Goal: Information Seeking & Learning: Learn about a topic

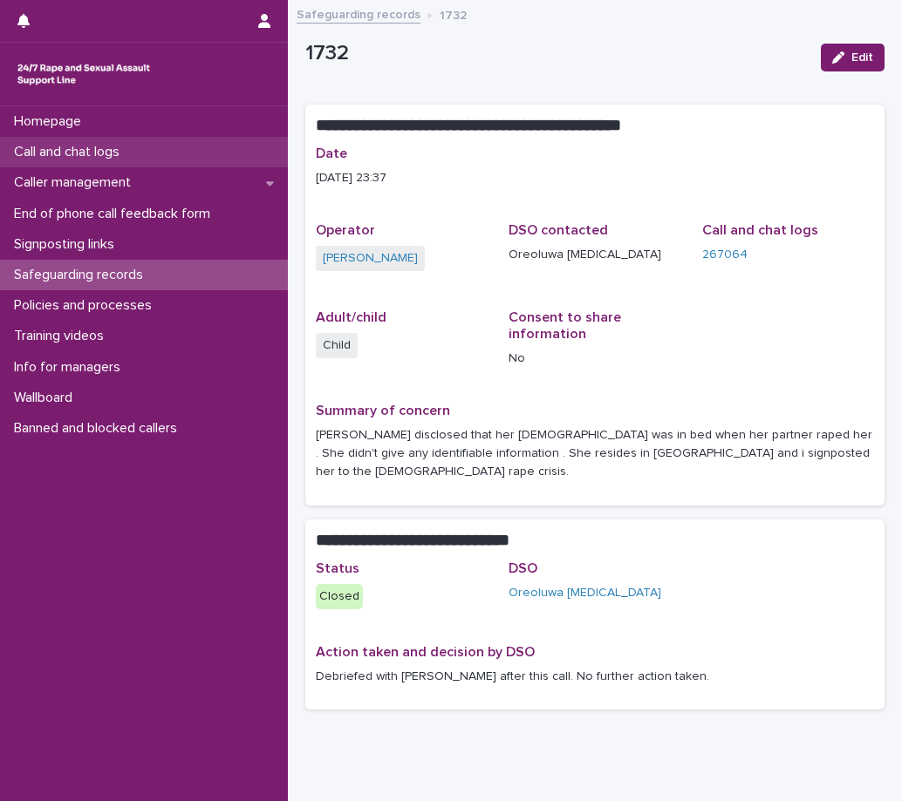
scroll to position [42, 0]
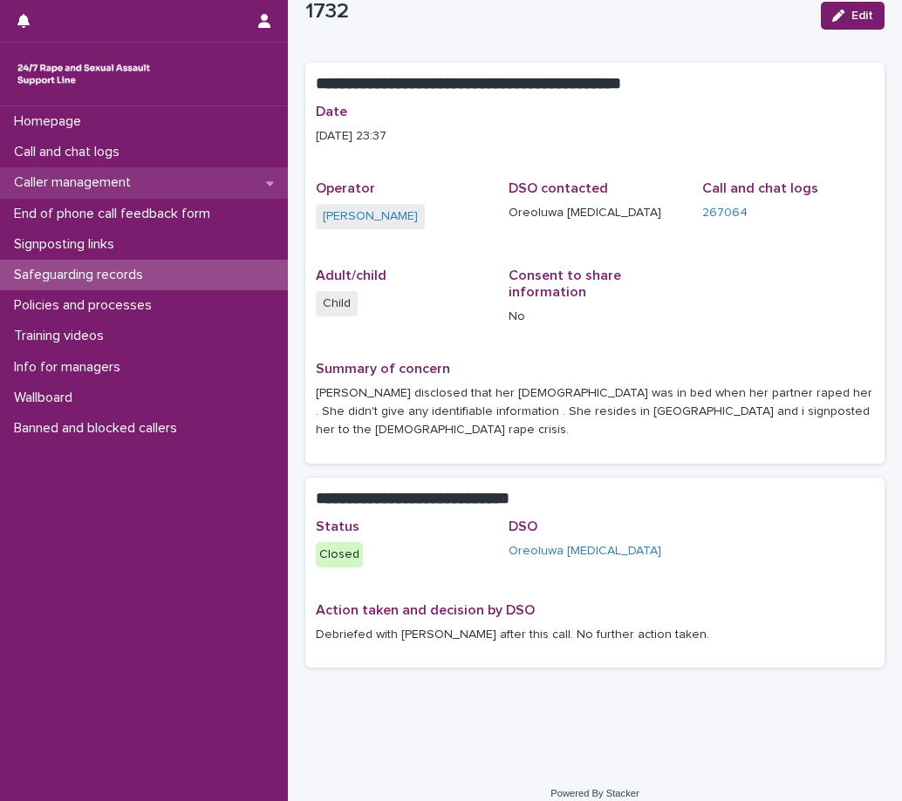
click at [95, 175] on p "Caller management" at bounding box center [76, 182] width 138 height 17
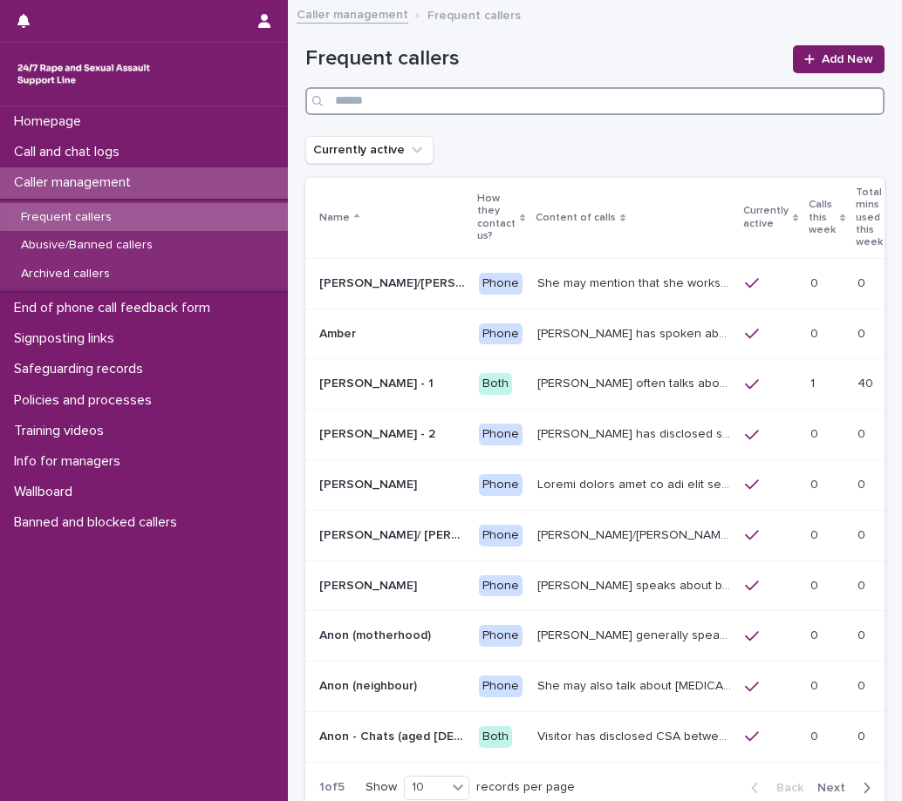
click at [346, 107] on input "Search" at bounding box center [594, 101] width 579 height 28
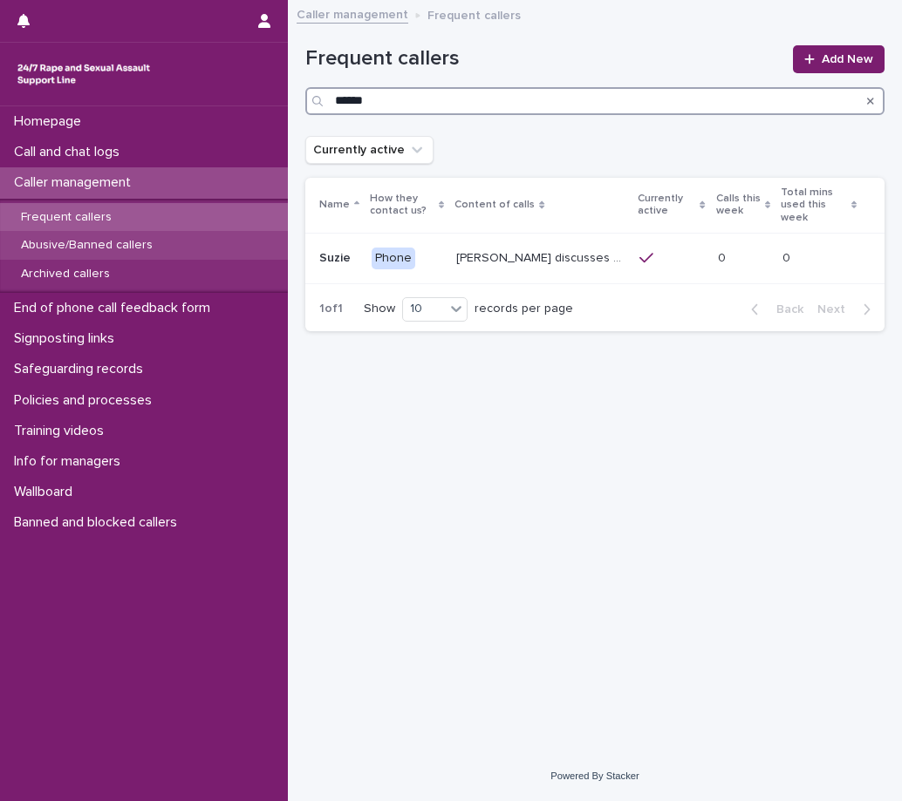
type input "******"
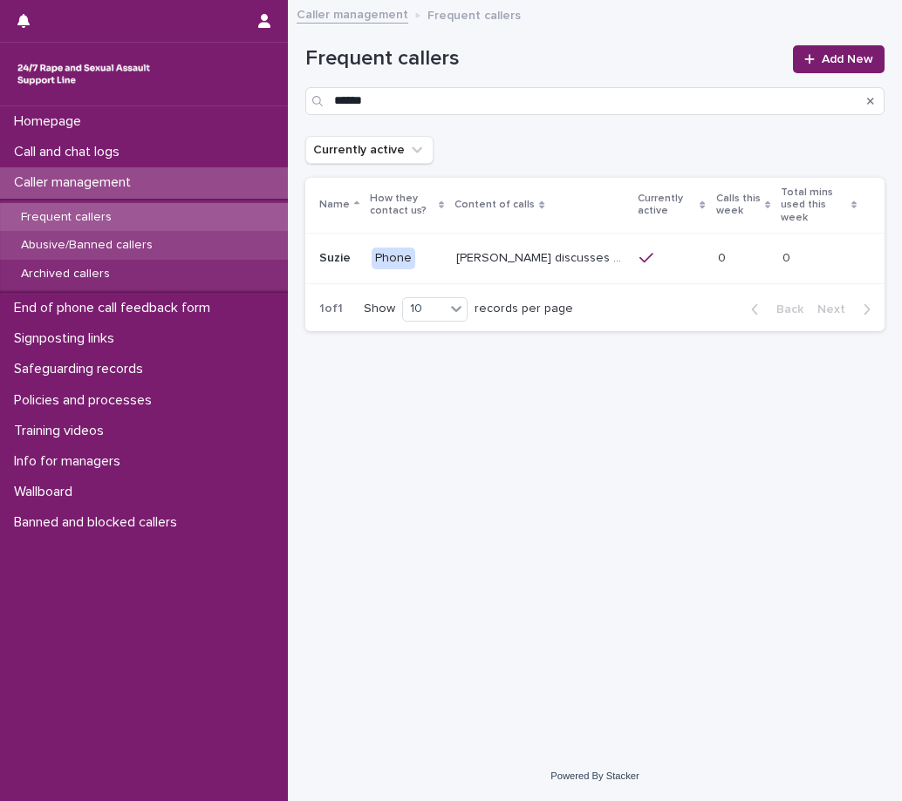
click at [74, 237] on div "Abusive/Banned callers" at bounding box center [144, 245] width 288 height 29
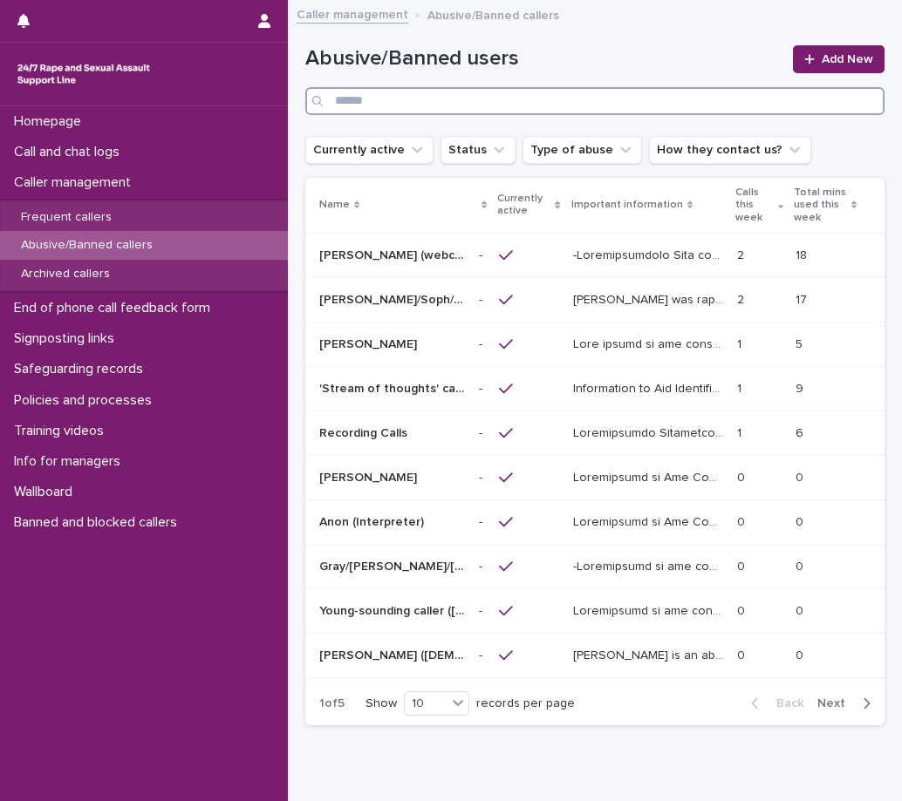
click at [345, 107] on input "Search" at bounding box center [594, 101] width 579 height 28
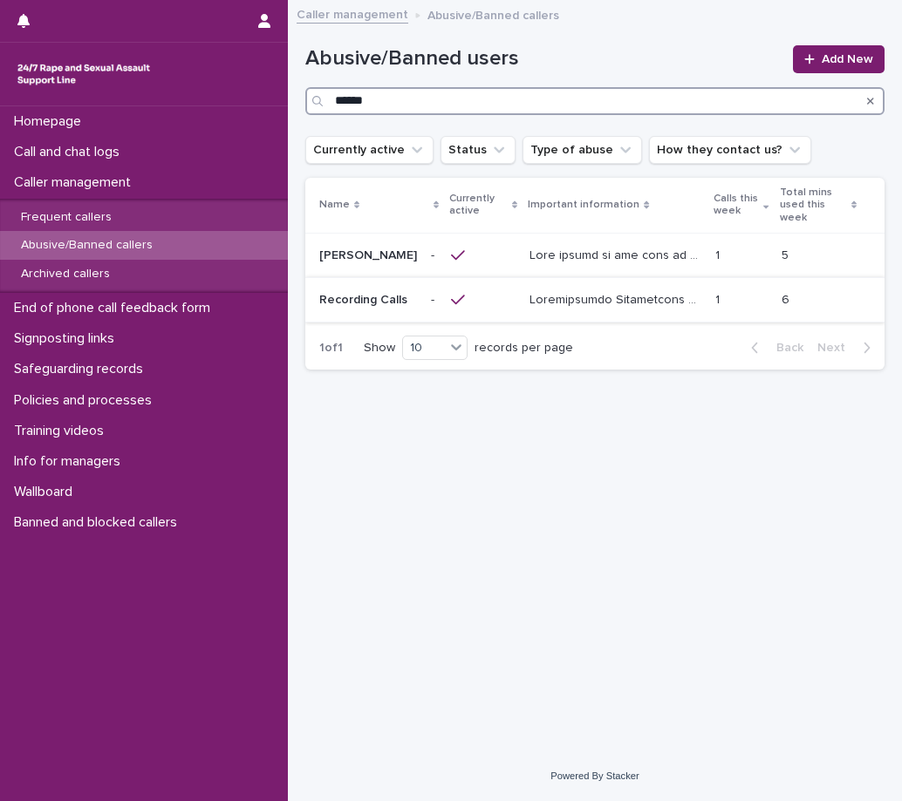
type input "******"
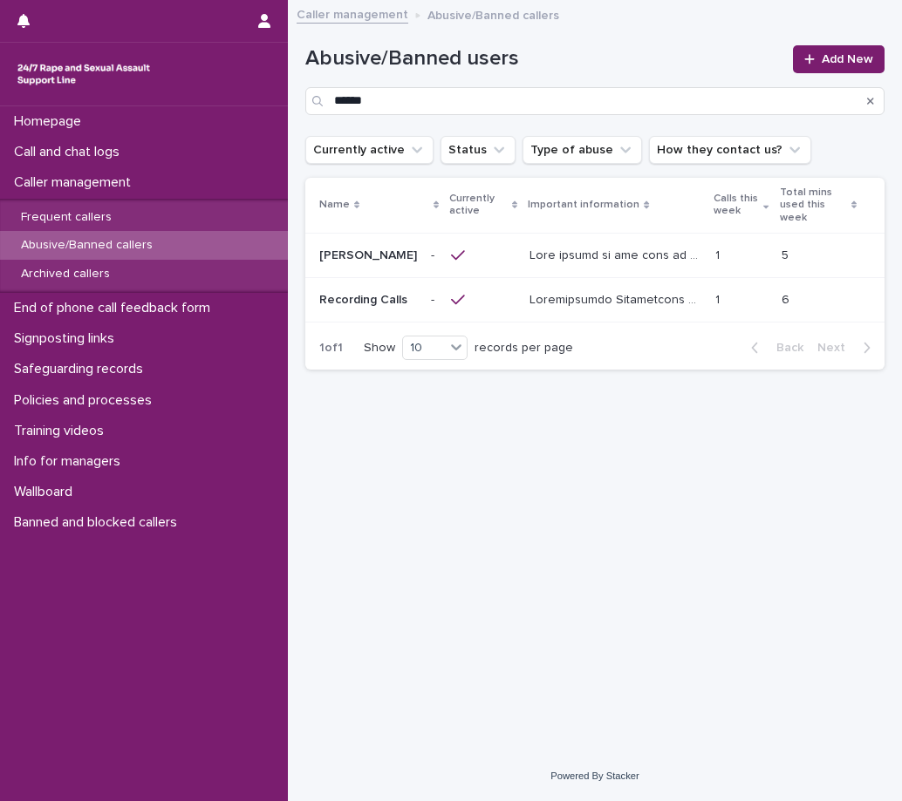
click at [561, 289] on p at bounding box center [616, 298] width 175 height 18
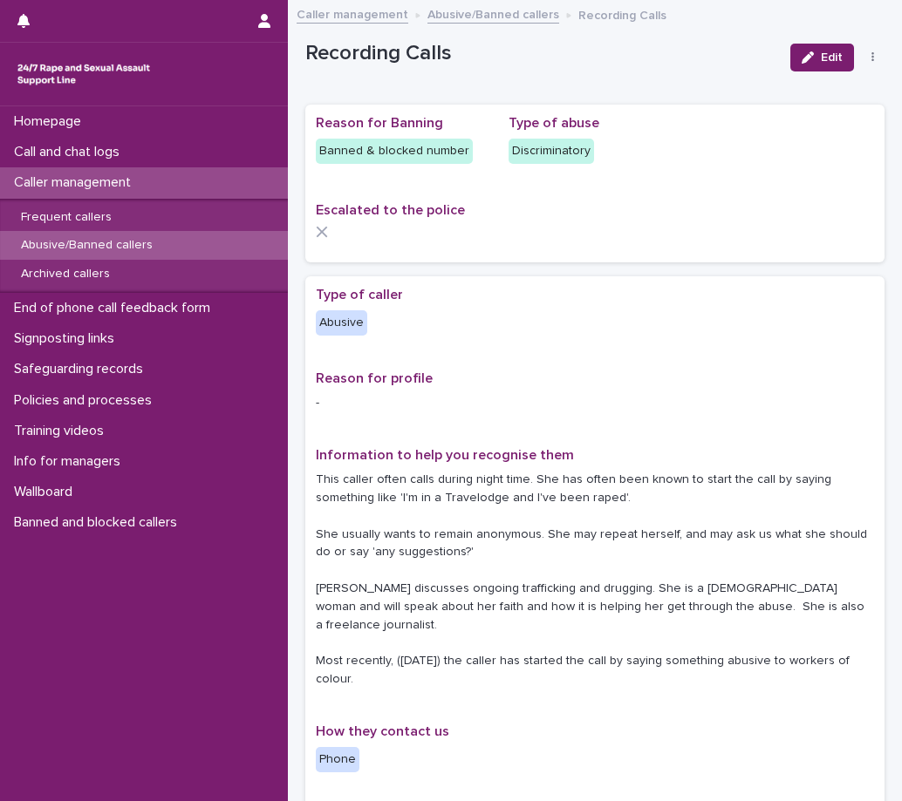
click at [56, 172] on div "Caller management" at bounding box center [144, 182] width 288 height 31
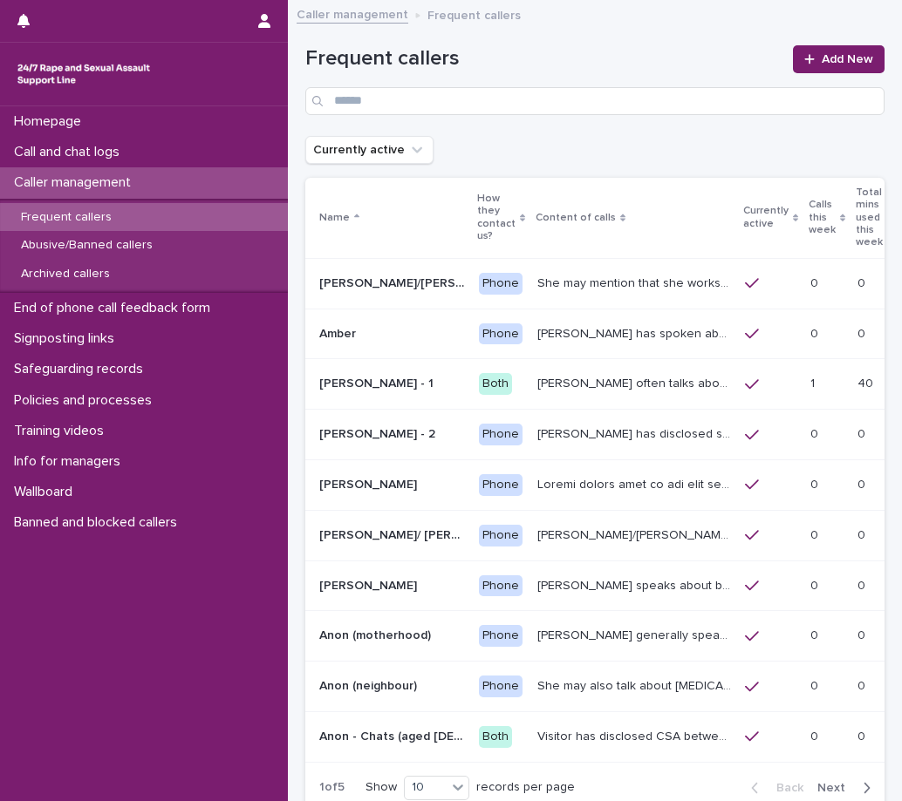
click at [609, 323] on p "[PERSON_NAME] has spoken about multiple experiences of [MEDICAL_DATA]. [PERSON_…" at bounding box center [635, 332] width 197 height 18
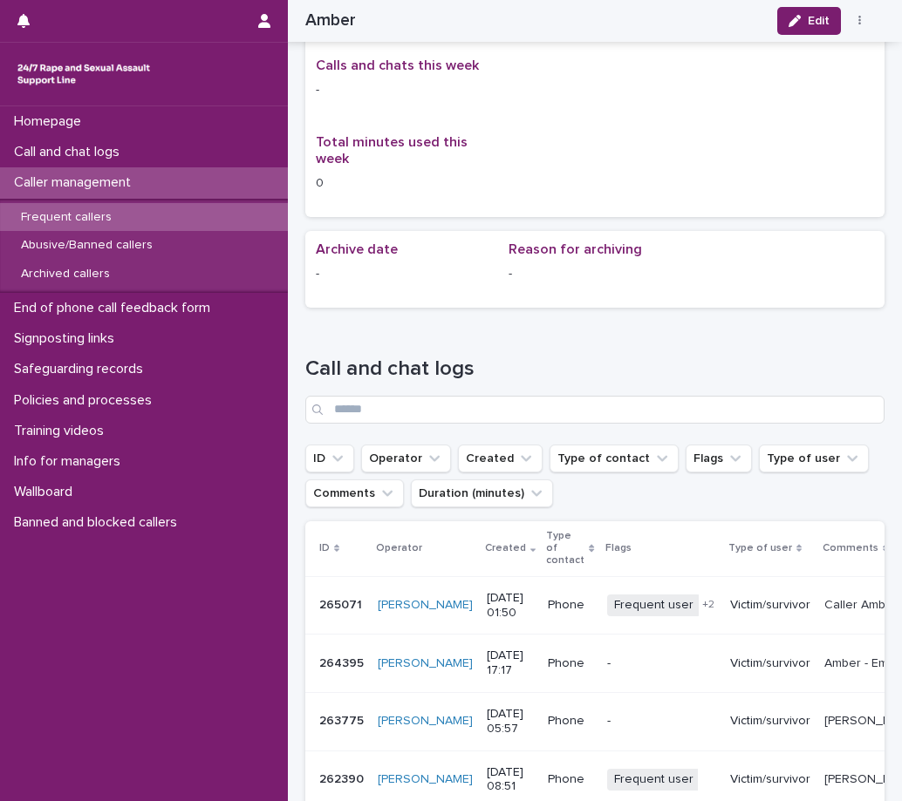
scroll to position [2093, 0]
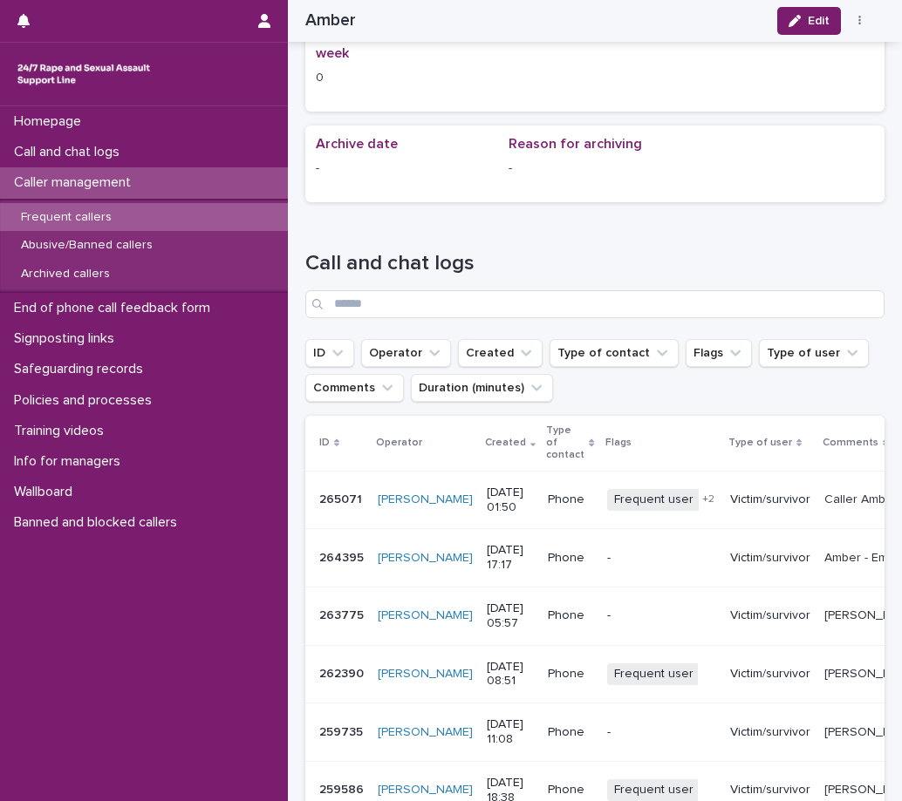
click at [98, 183] on p "Caller management" at bounding box center [76, 182] width 138 height 17
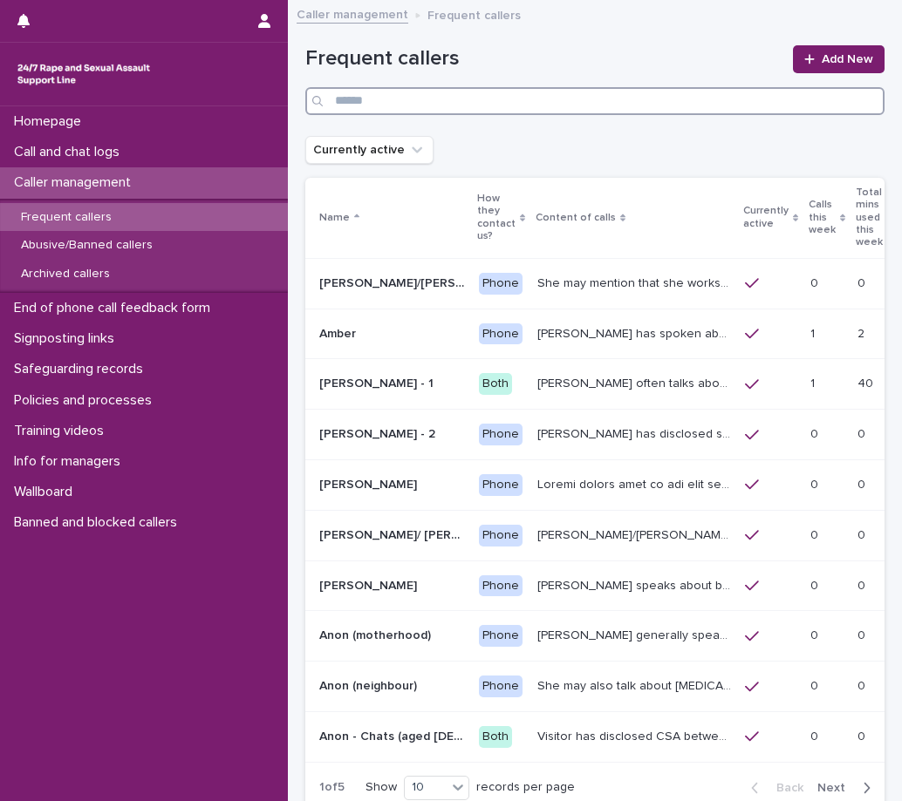
click at [378, 105] on input "Search" at bounding box center [594, 101] width 579 height 28
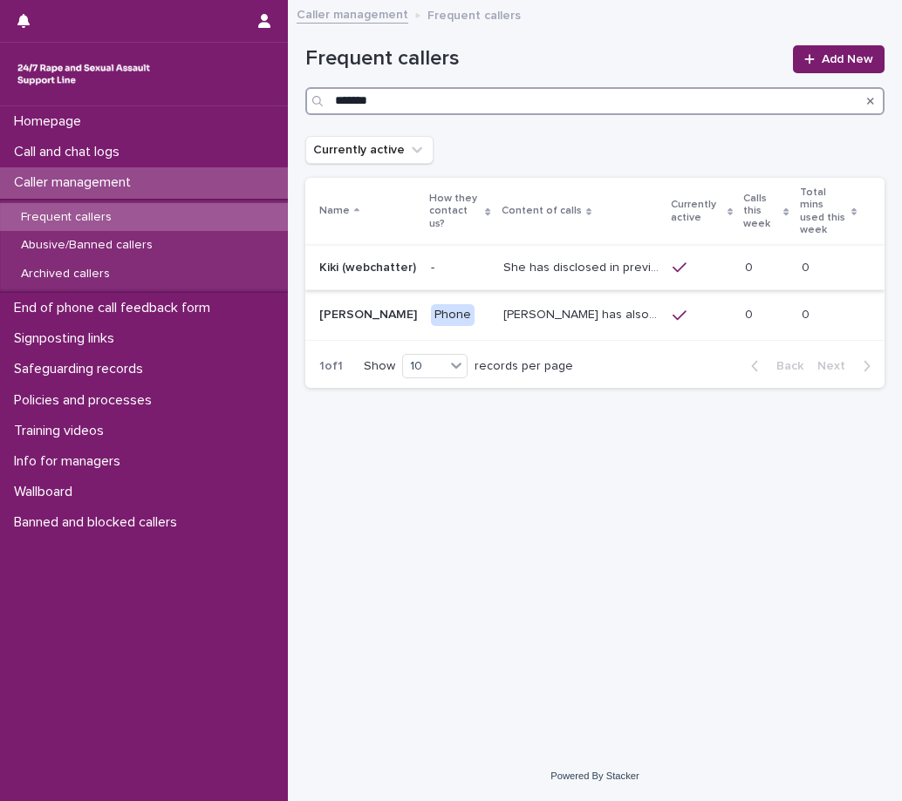
type input "*******"
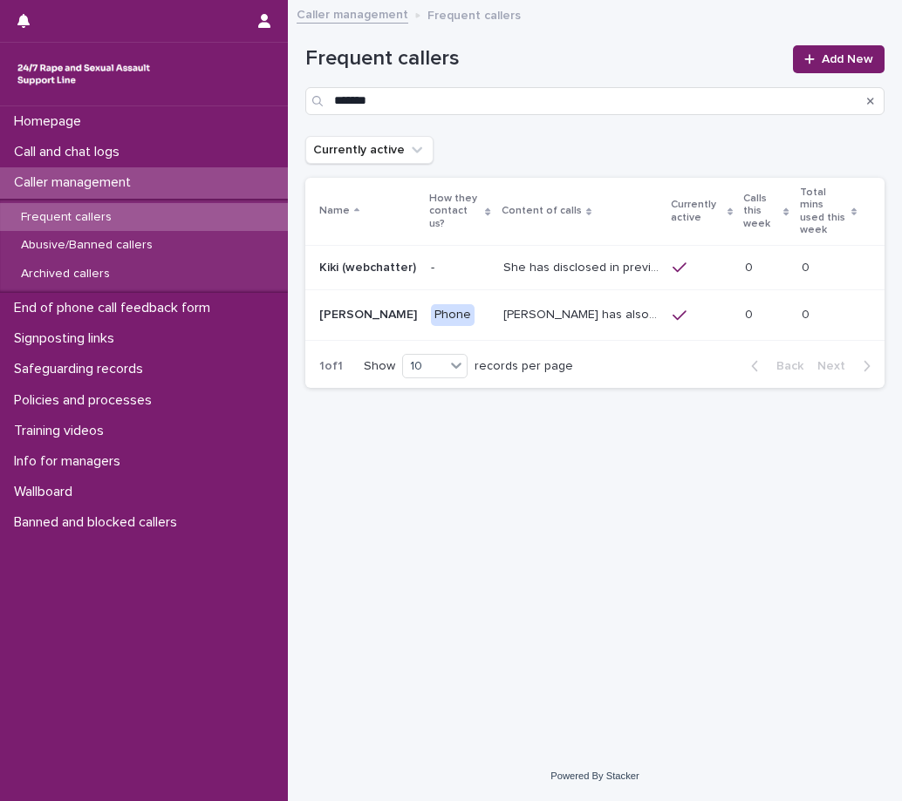
click at [566, 257] on p "She has disclosed in previous chats that she is kept in an attic, and she’s bei…" at bounding box center [583, 266] width 160 height 18
click at [528, 304] on p "[PERSON_NAME] has also described being sexually abused as a child, and on diffe…" at bounding box center [583, 313] width 160 height 18
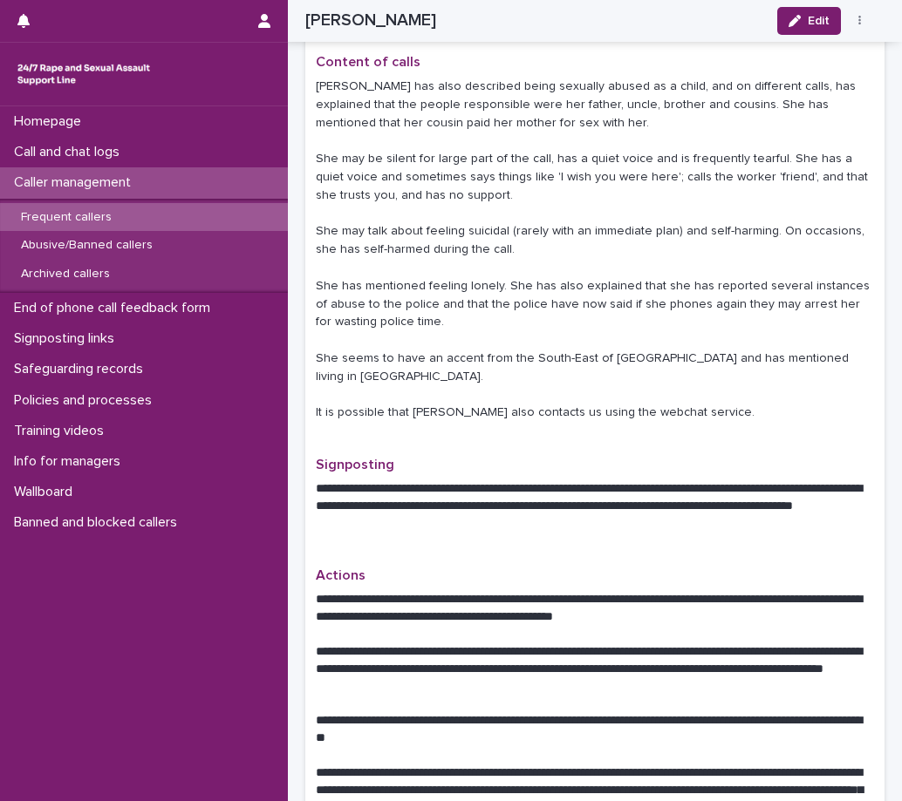
scroll to position [523, 0]
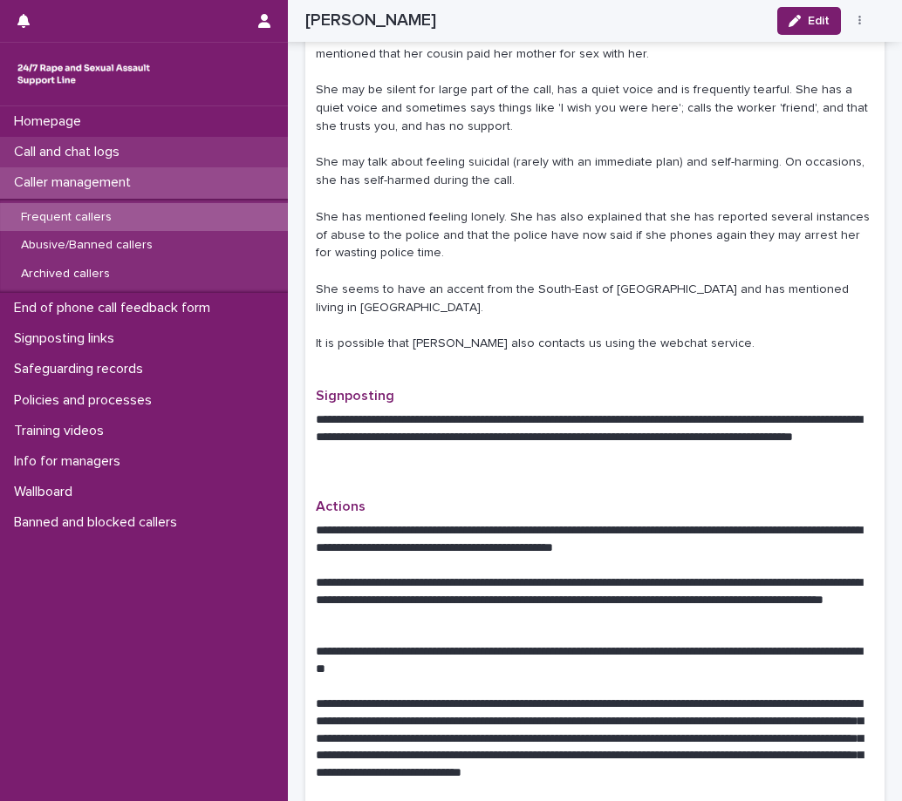
click at [47, 149] on p "Call and chat logs" at bounding box center [70, 152] width 126 height 17
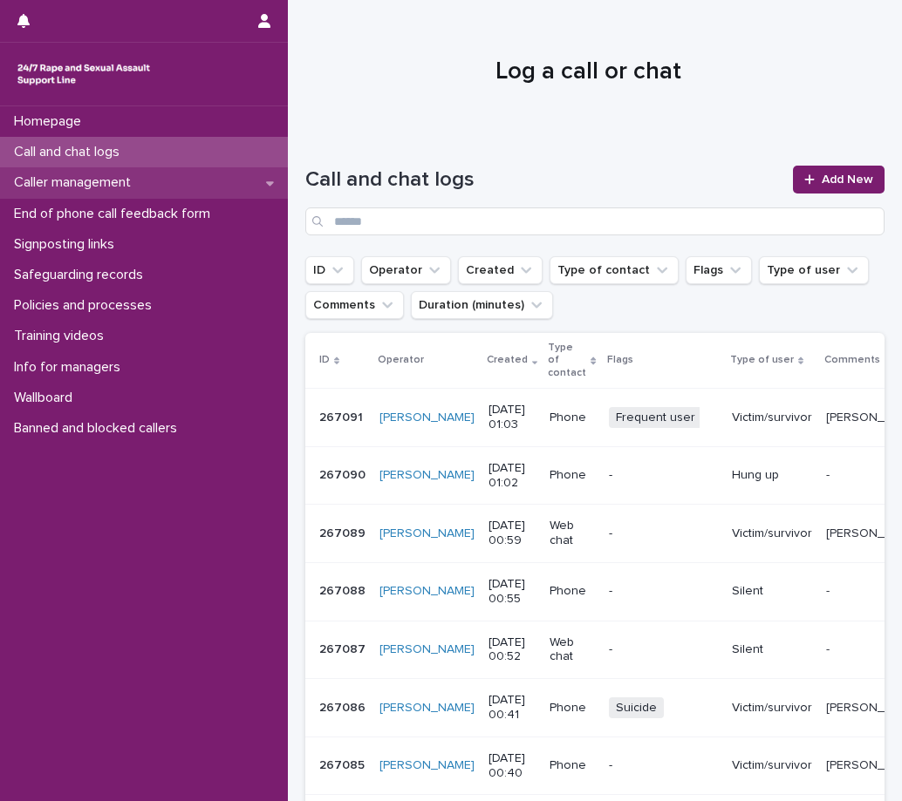
click at [74, 184] on p "Caller management" at bounding box center [76, 182] width 138 height 17
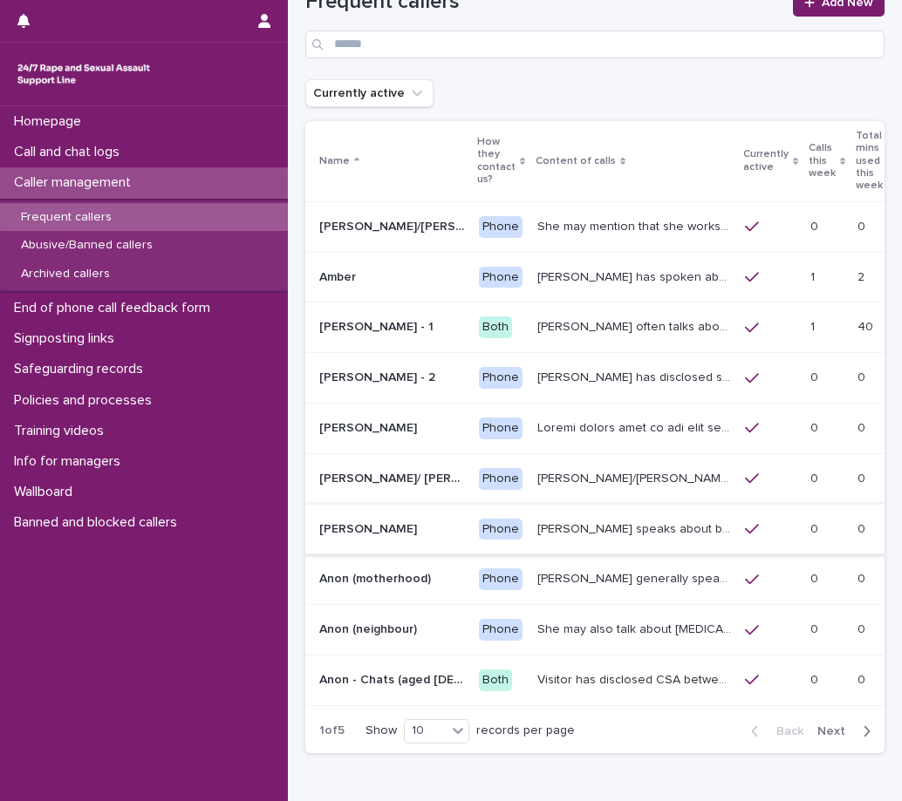
scroll to position [87, 0]
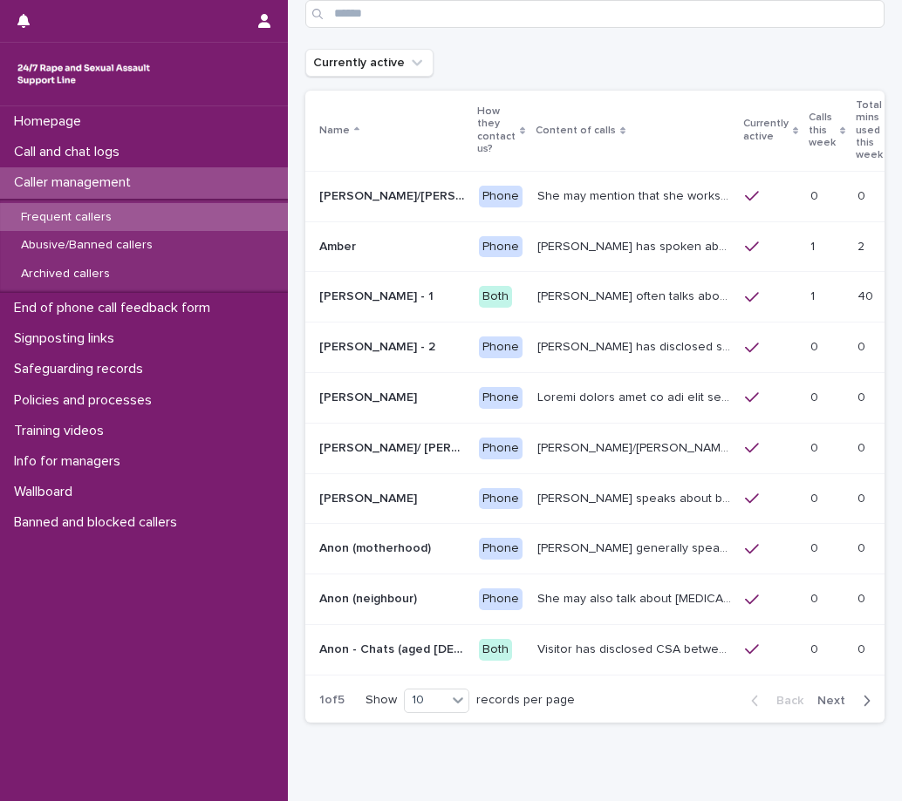
click at [537, 337] on p "[PERSON_NAME] has disclosed she has survived two rapes, one in the [GEOGRAPHIC_…" at bounding box center [635, 346] width 197 height 18
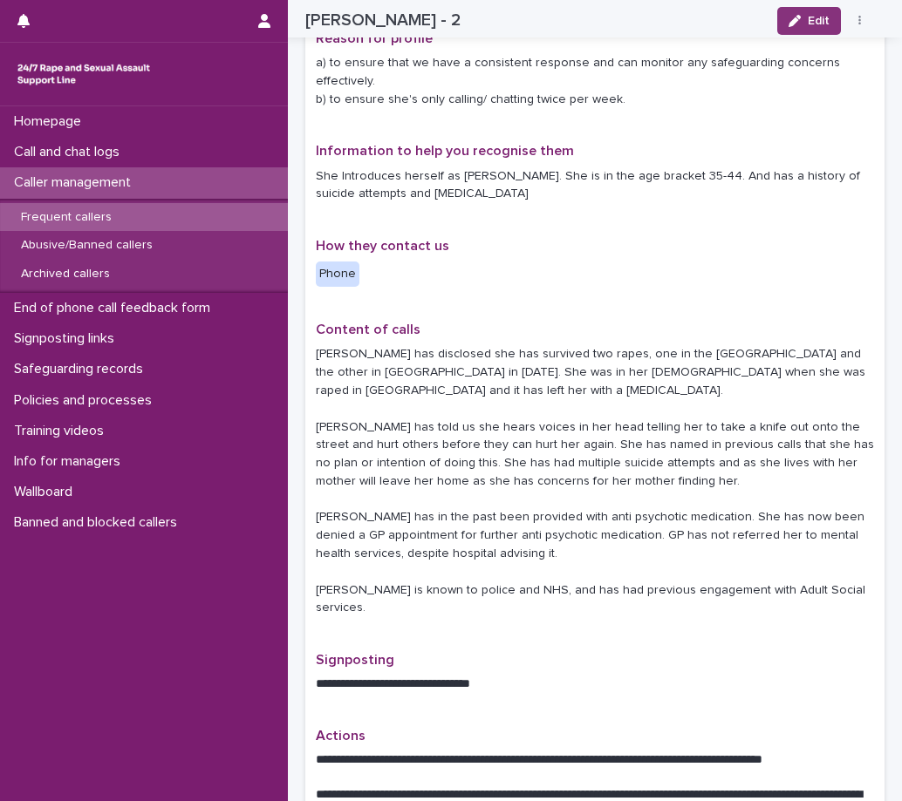
scroll to position [174, 0]
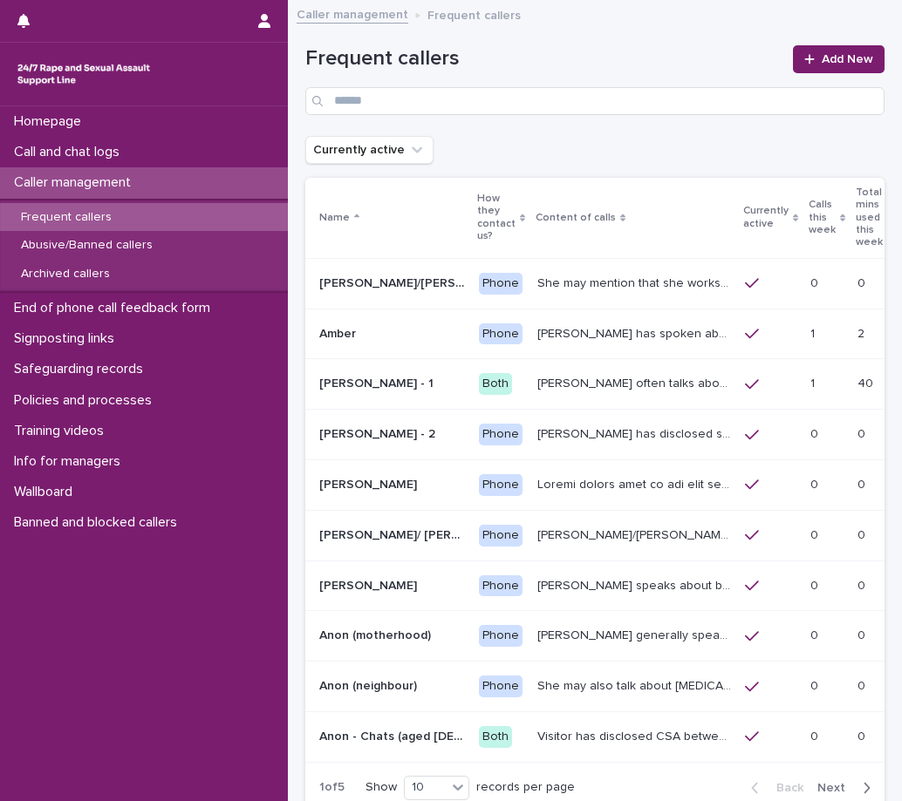
click at [537, 726] on p "Visitor has disclosed CSA between 9-12 years of age involving brother in law wh…" at bounding box center [635, 735] width 197 height 18
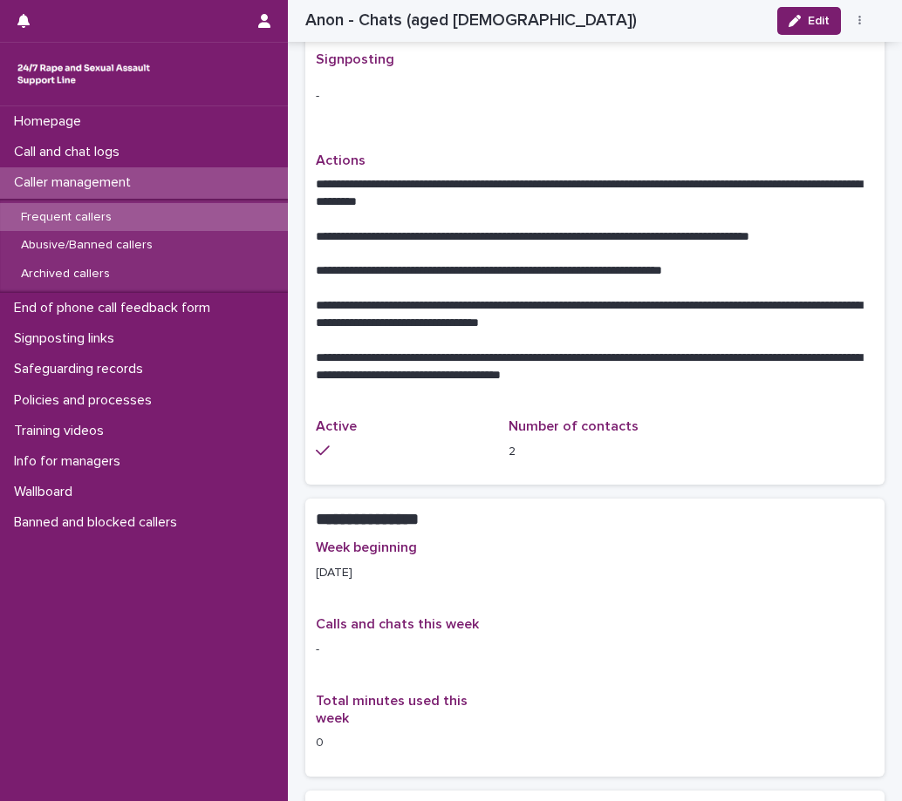
scroll to position [698, 0]
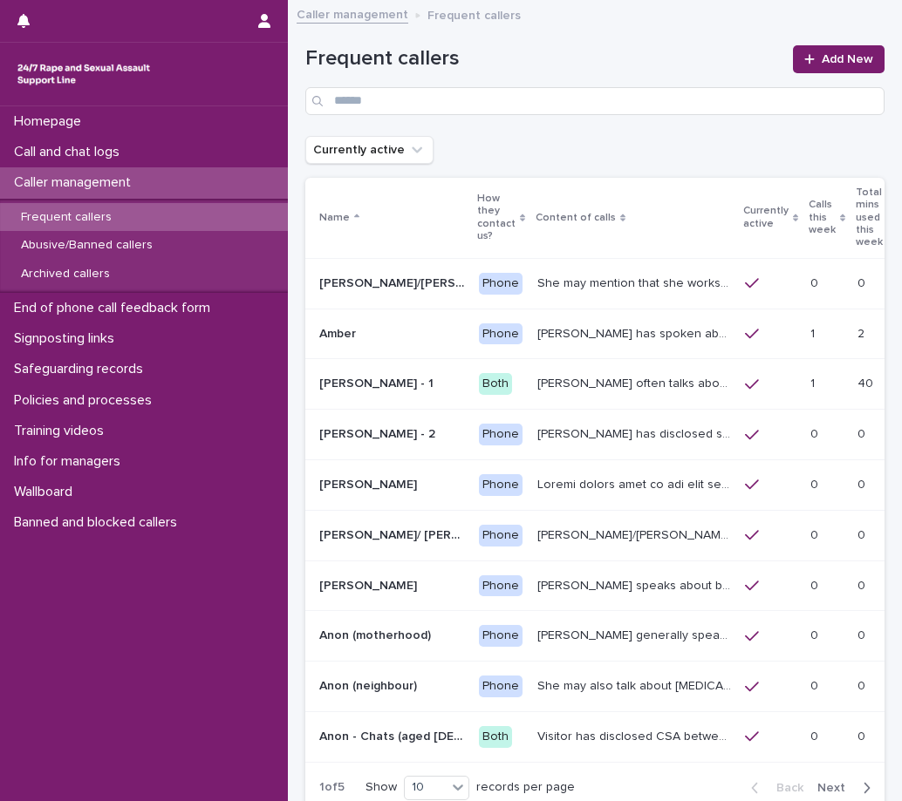
click at [835, 782] on span "Next" at bounding box center [836, 788] width 38 height 12
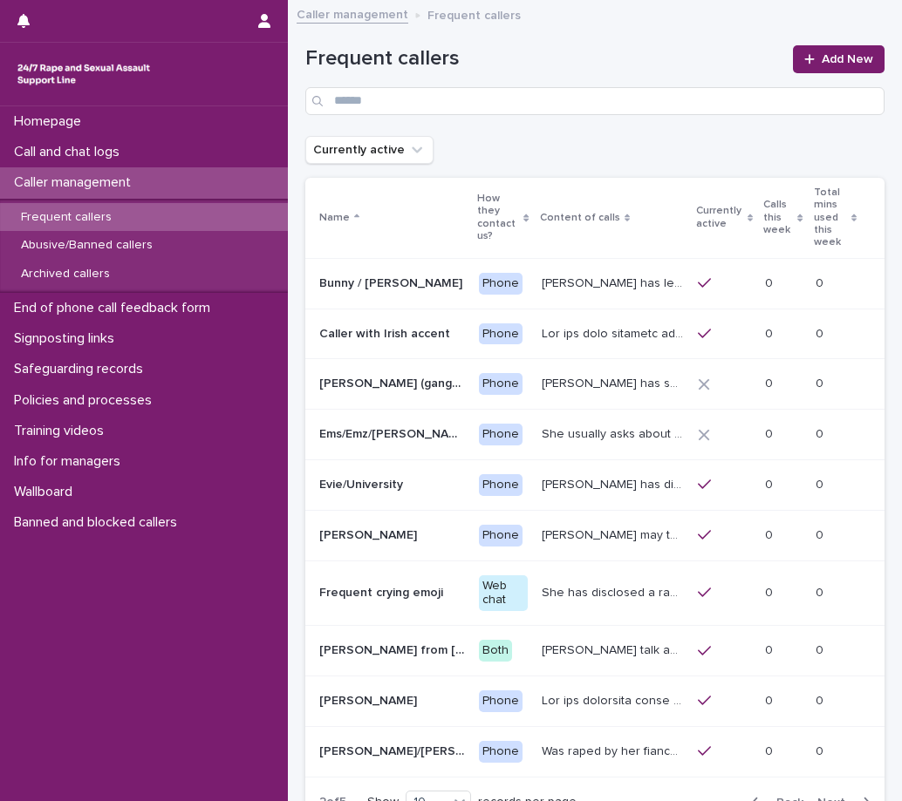
click at [582, 600] on p "She has disclosed a range of experiences of ongoing and past sexual violence, i…" at bounding box center [614, 591] width 146 height 18
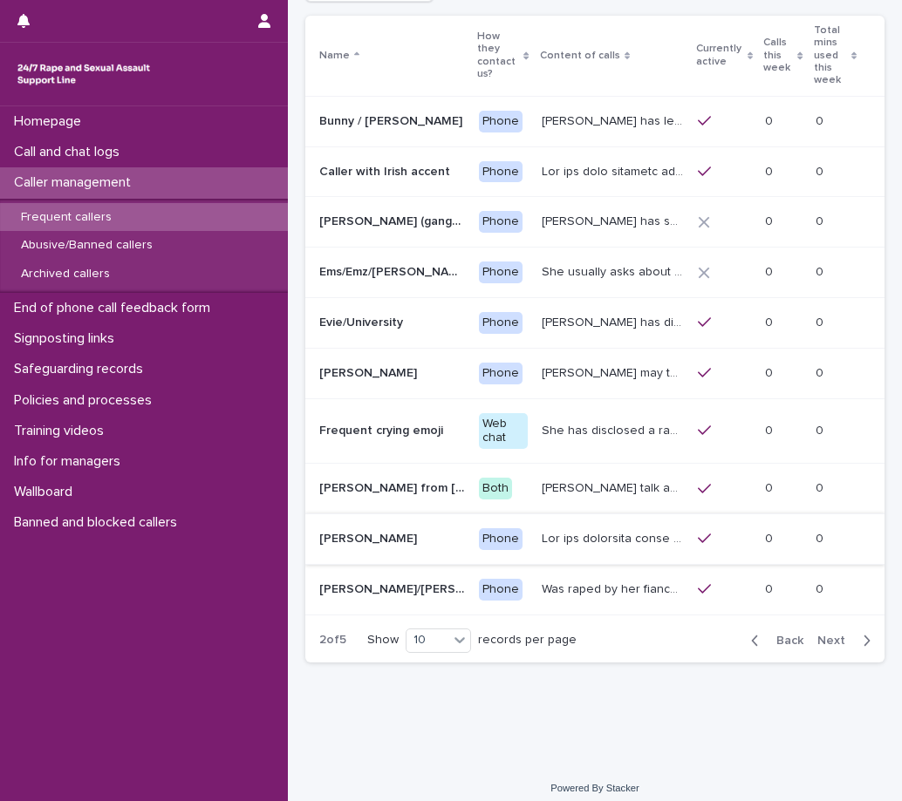
scroll to position [174, 0]
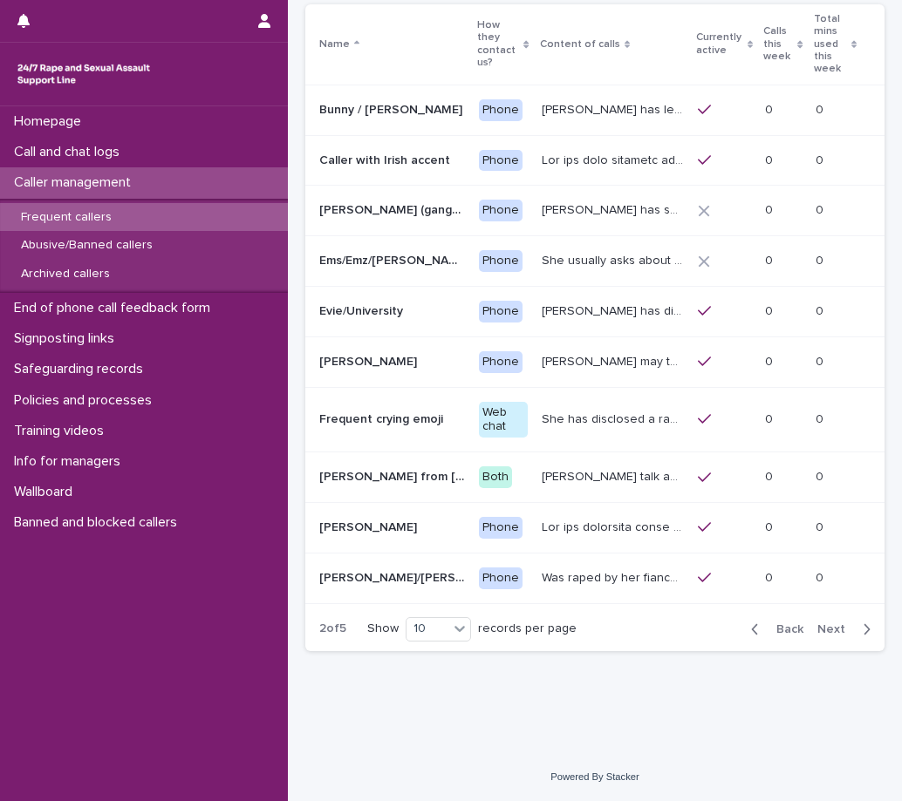
click at [587, 470] on p "[PERSON_NAME] talk about difficulties in accessing the right support service, a…" at bounding box center [614, 475] width 146 height 18
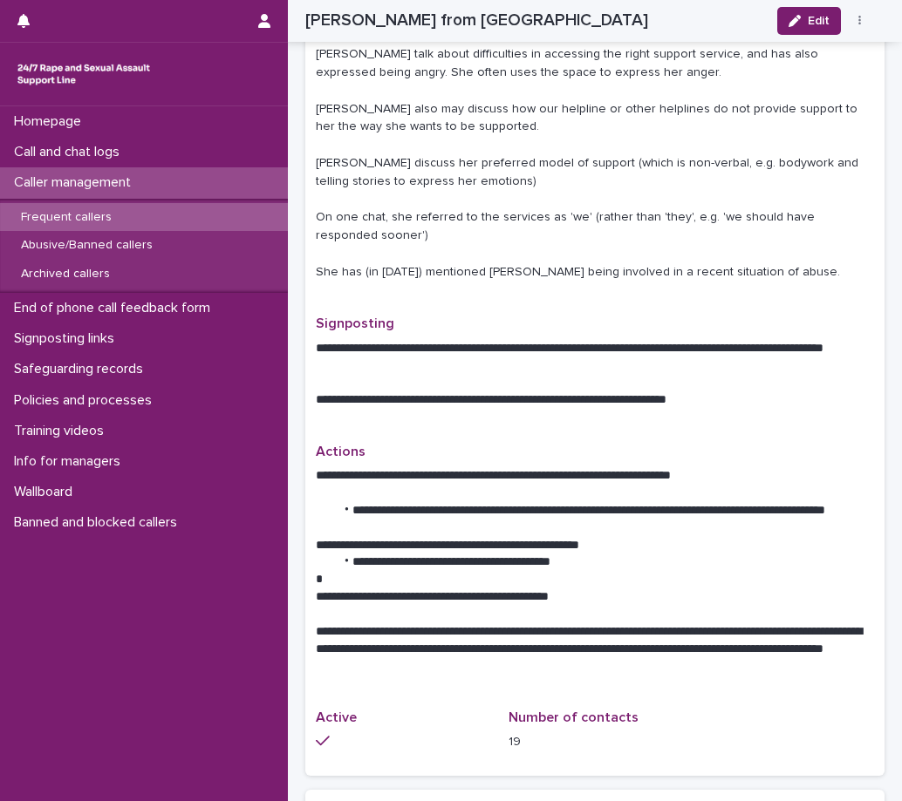
scroll to position [523, 0]
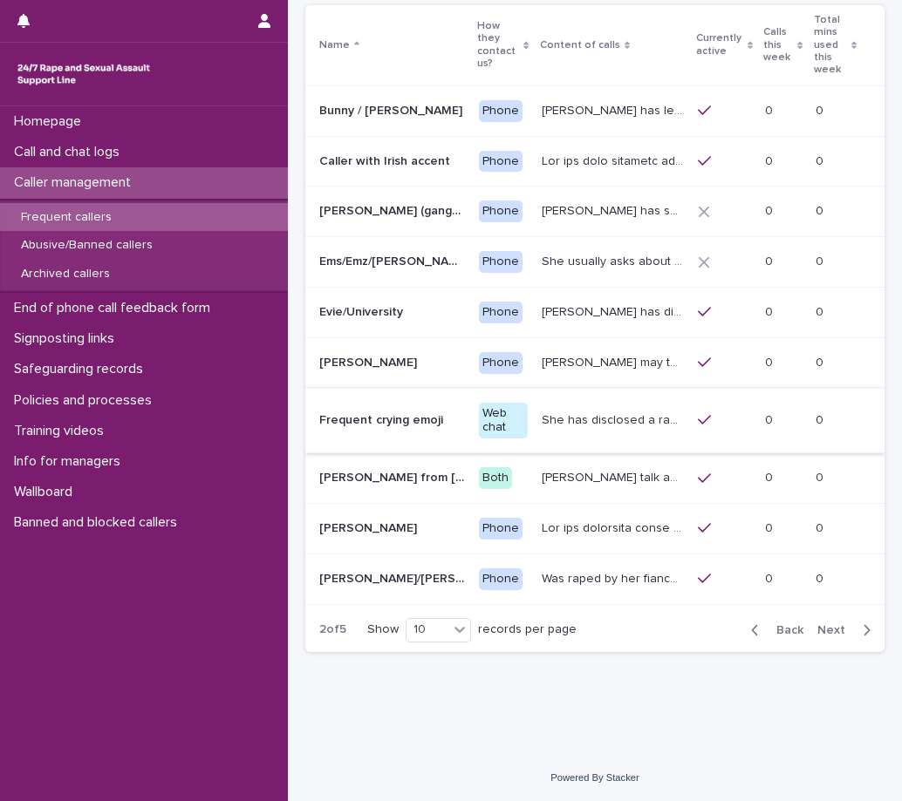
scroll to position [174, 0]
click at [821, 637] on button "Next" at bounding box center [847, 630] width 74 height 16
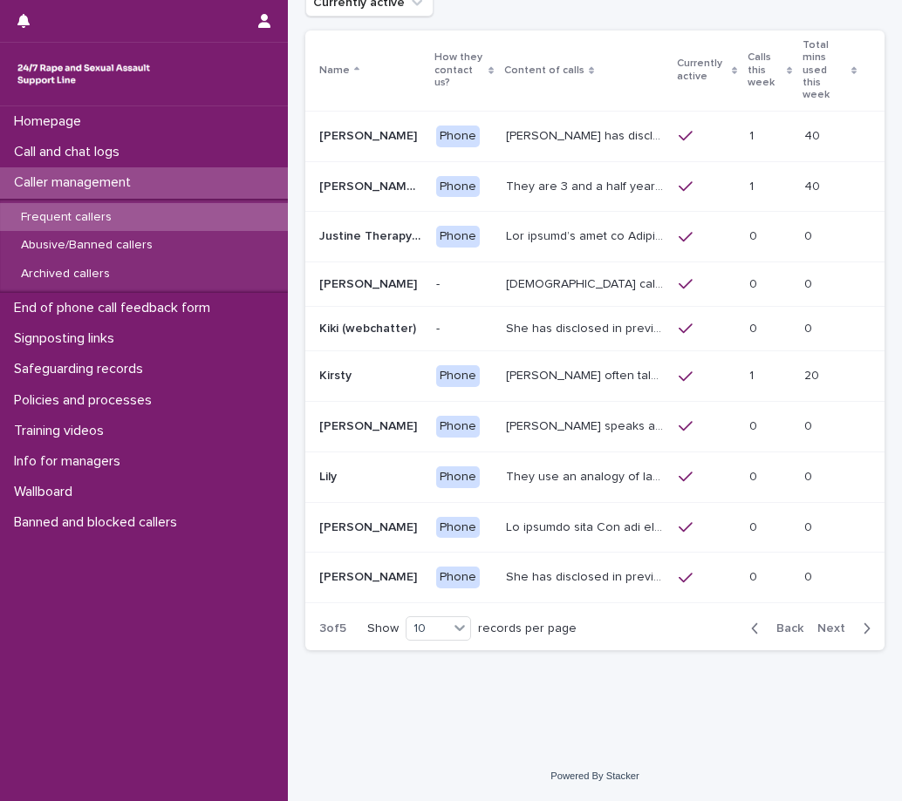
scroll to position [122, 0]
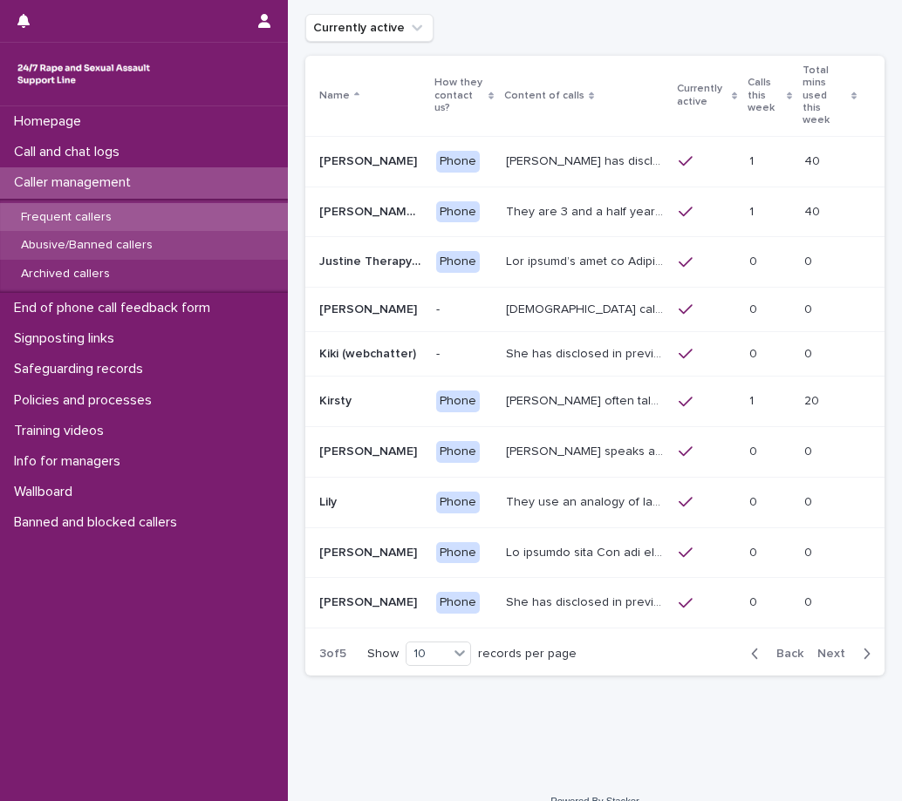
click at [67, 243] on p "Abusive/Banned callers" at bounding box center [87, 245] width 160 height 15
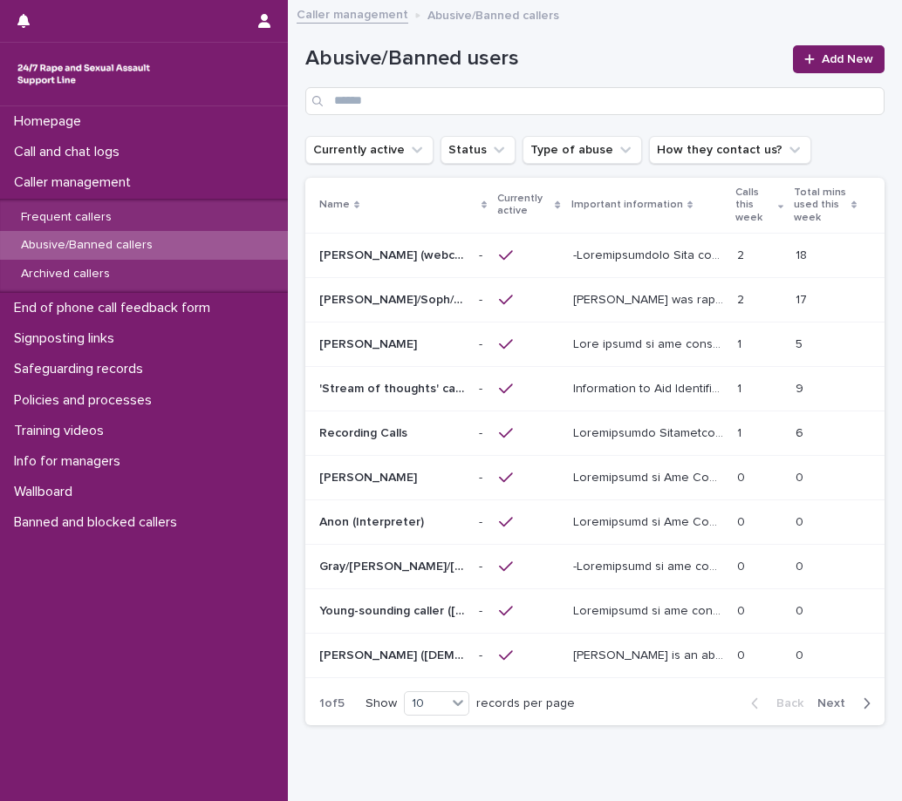
click at [615, 245] on p at bounding box center [649, 254] width 153 height 18
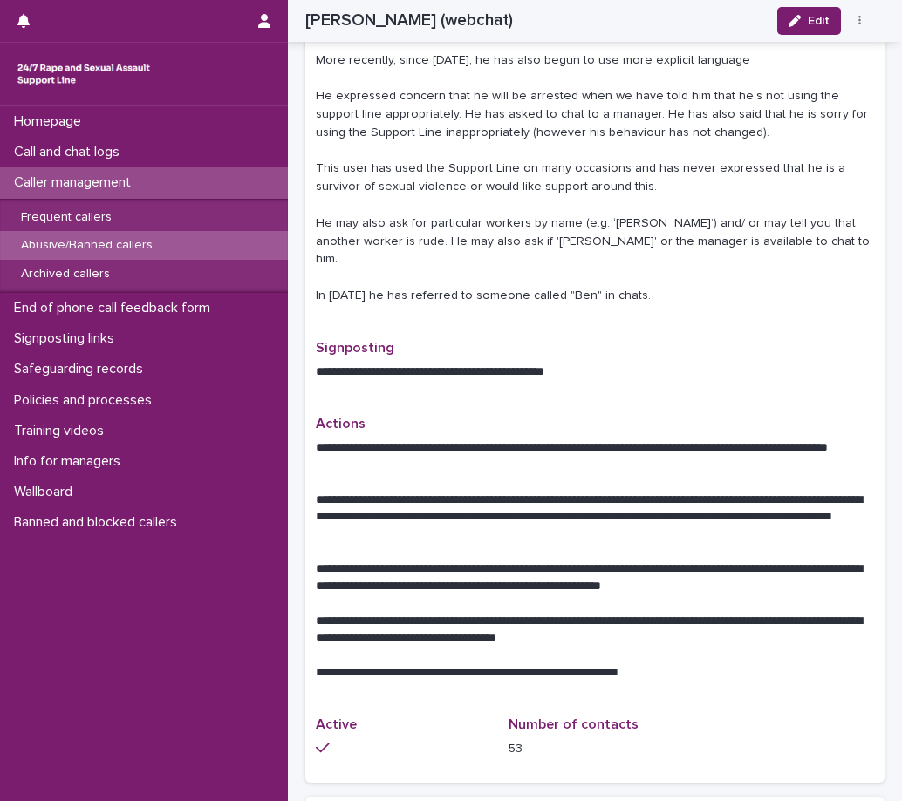
scroll to position [698, 0]
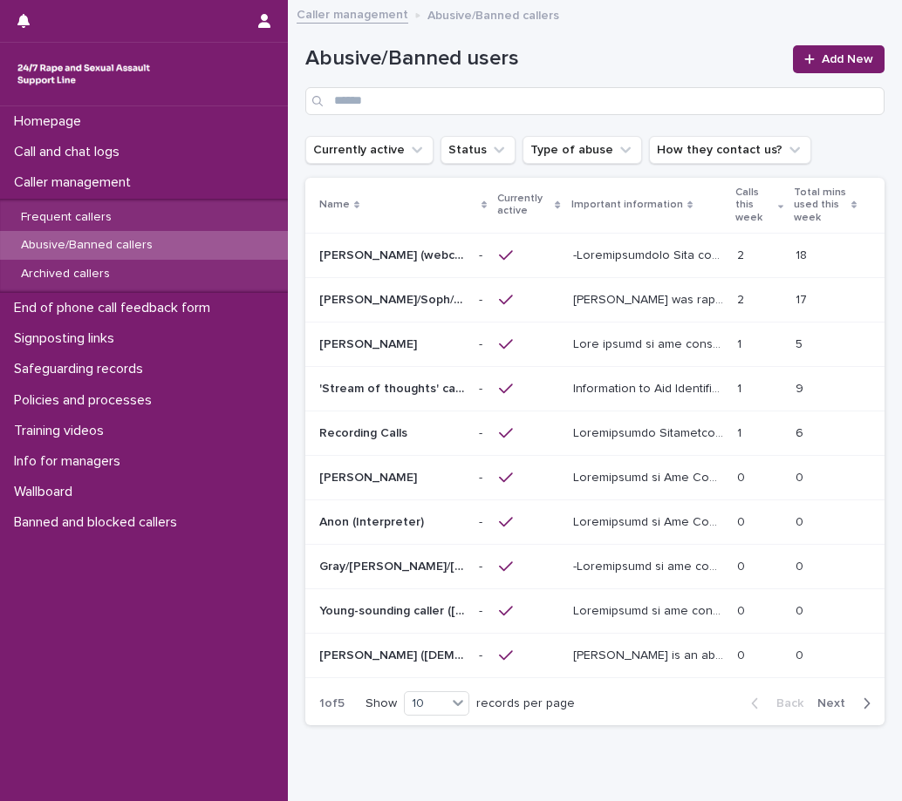
click at [820, 706] on span "Next" at bounding box center [836, 704] width 38 height 12
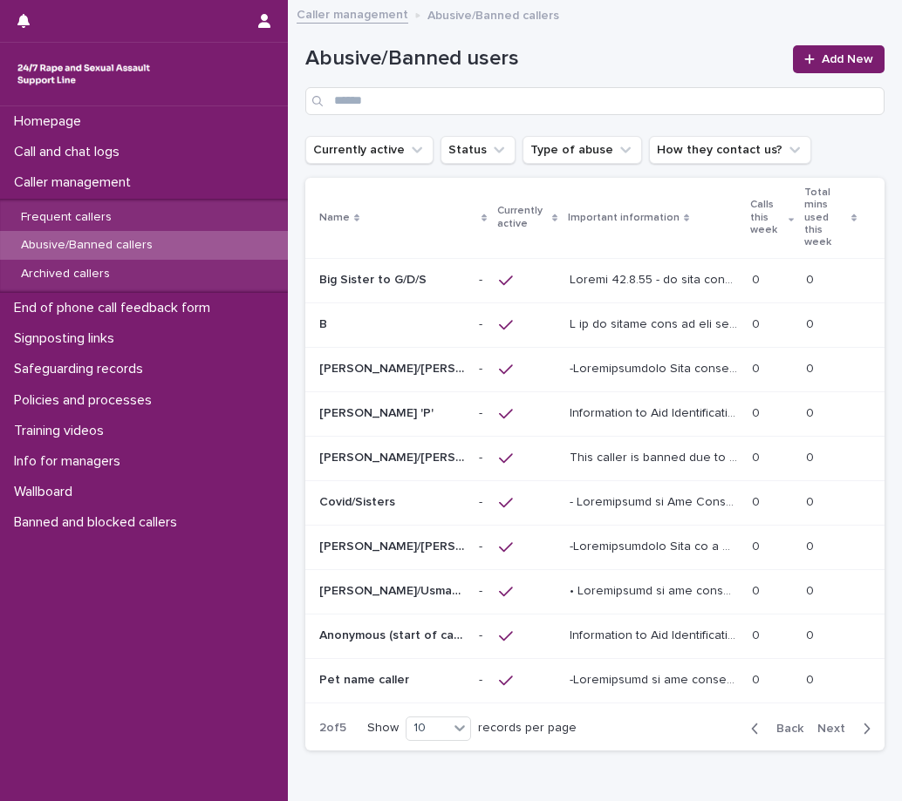
click at [819, 723] on span "Next" at bounding box center [836, 729] width 38 height 12
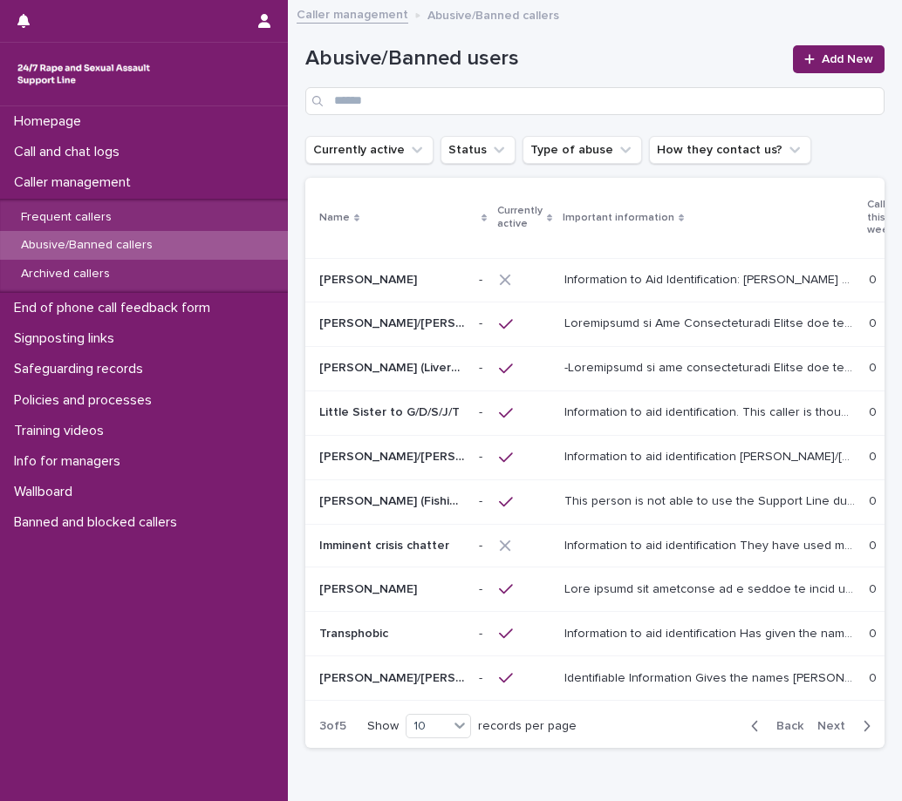
click at [817, 720] on span "Next" at bounding box center [836, 726] width 38 height 12
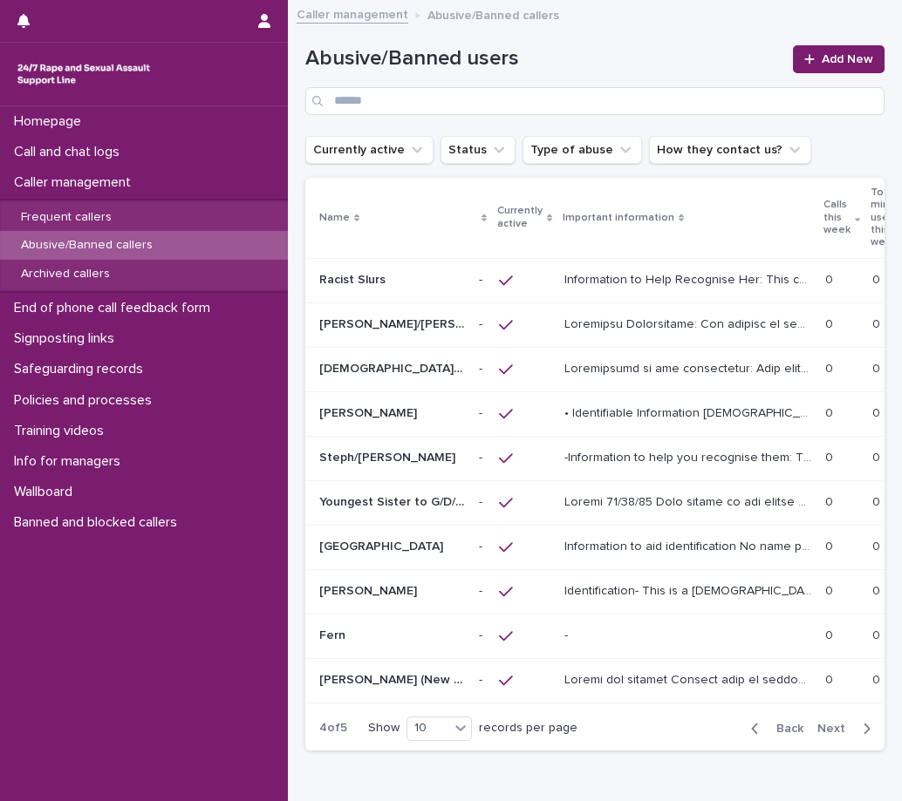
click at [812, 721] on button "Next" at bounding box center [847, 729] width 74 height 16
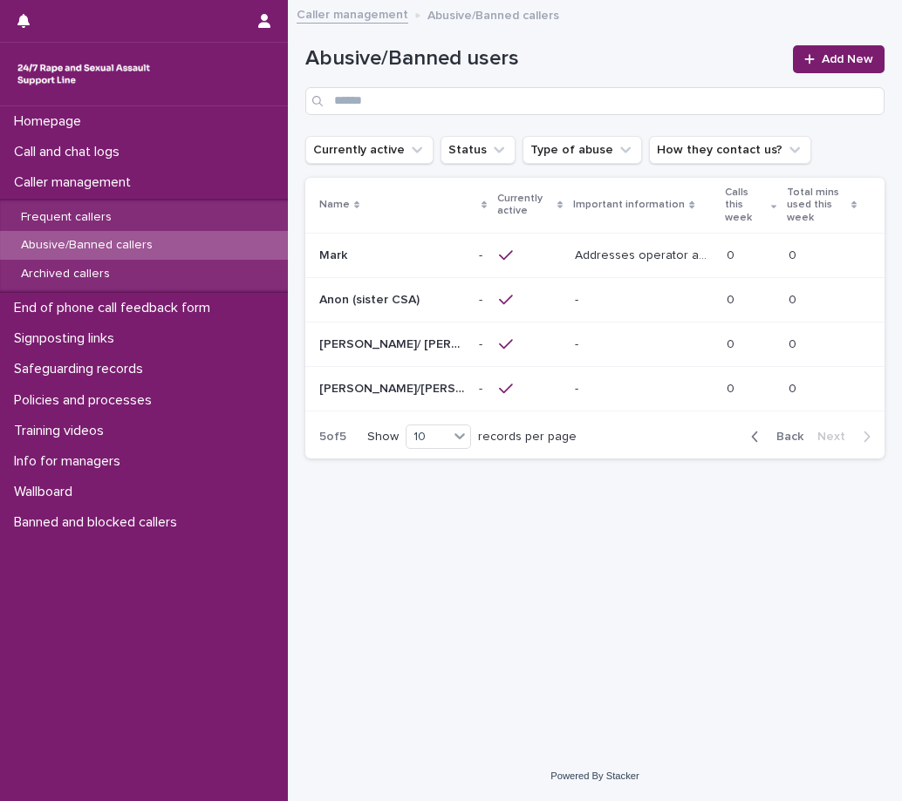
click at [766, 435] on div "button" at bounding box center [758, 437] width 15 height 16
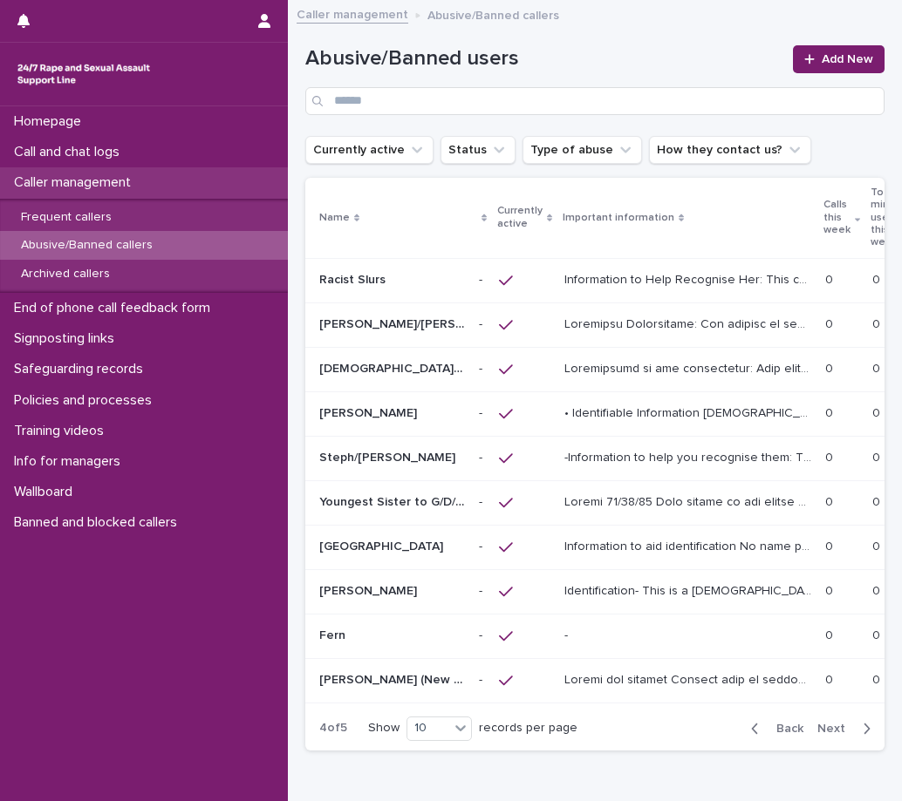
click at [90, 185] on p "Caller management" at bounding box center [76, 182] width 138 height 17
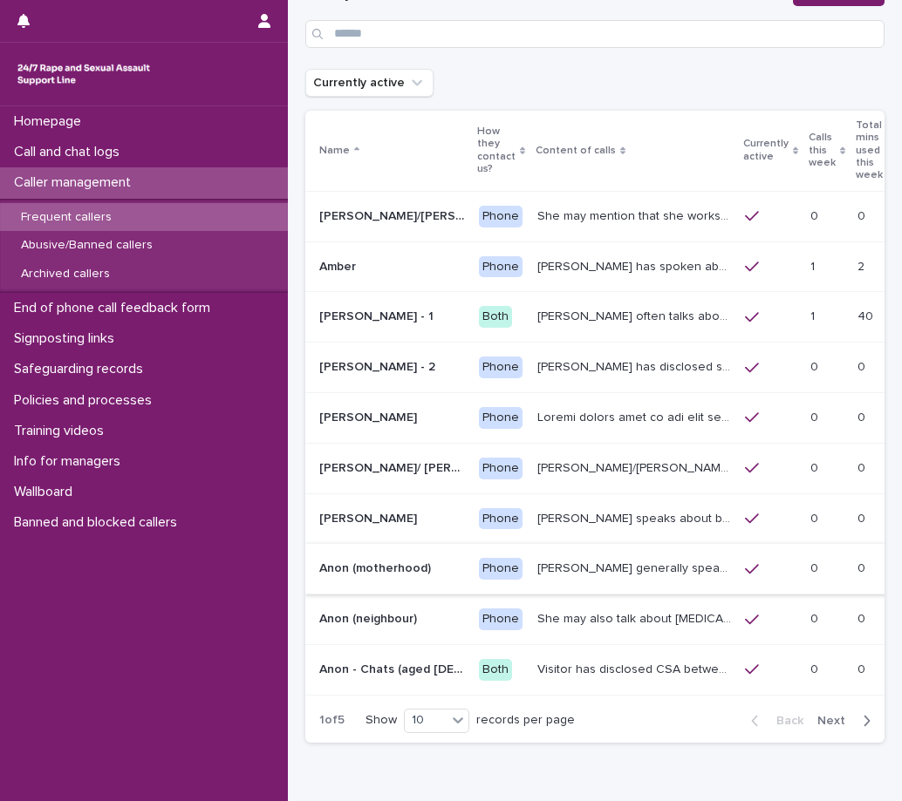
scroll to position [134, 0]
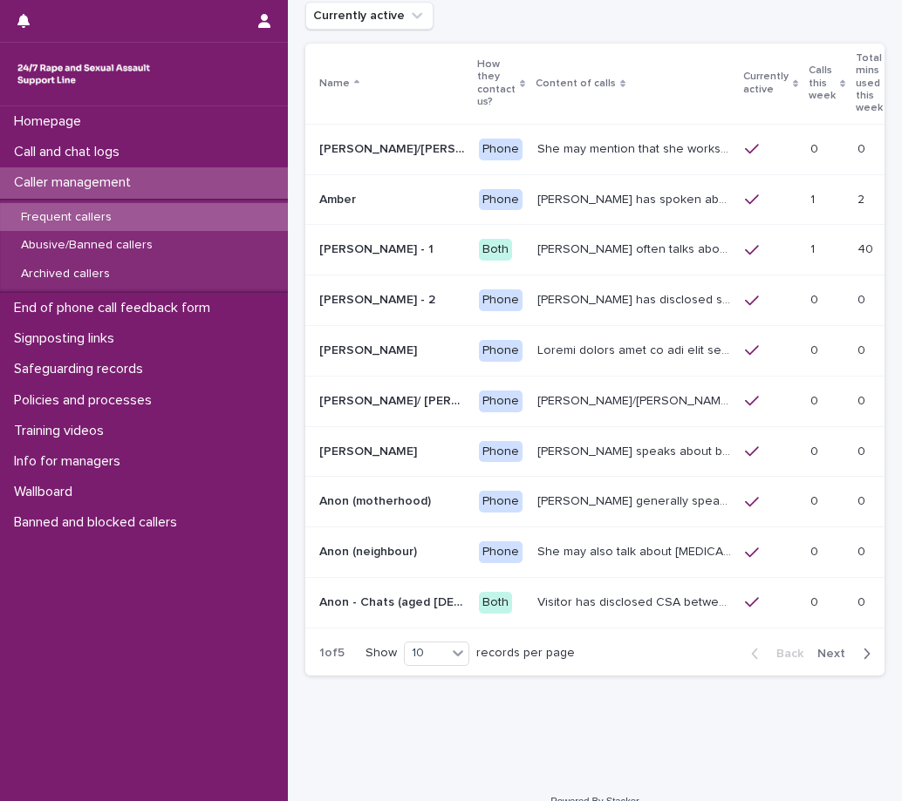
click at [837, 648] on span "Next" at bounding box center [836, 654] width 38 height 12
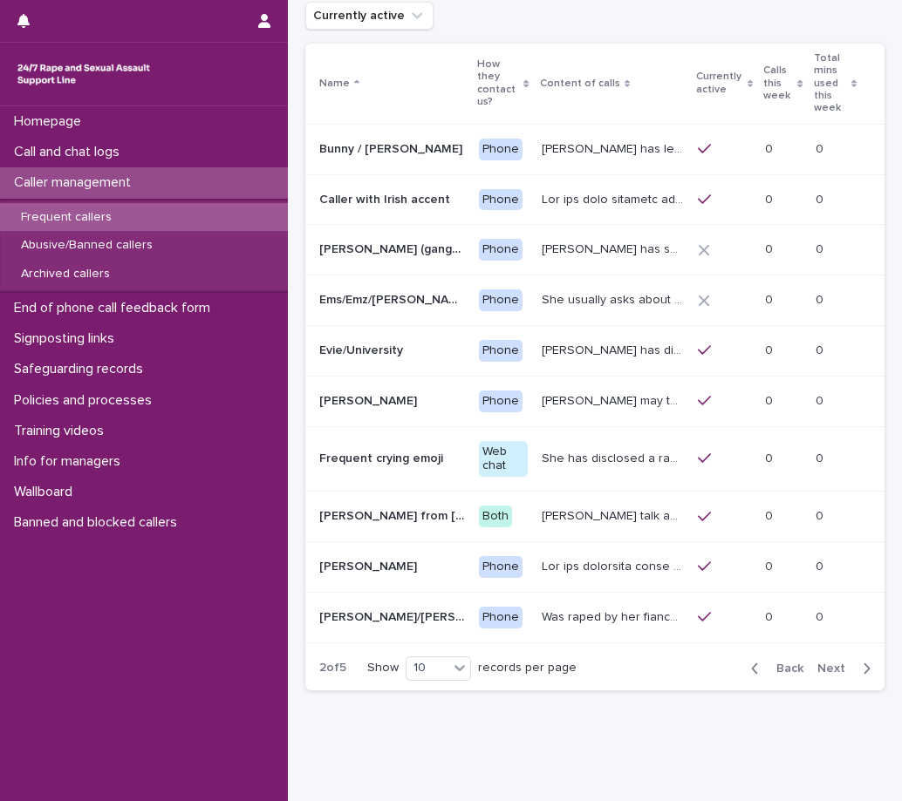
scroll to position [154, 0]
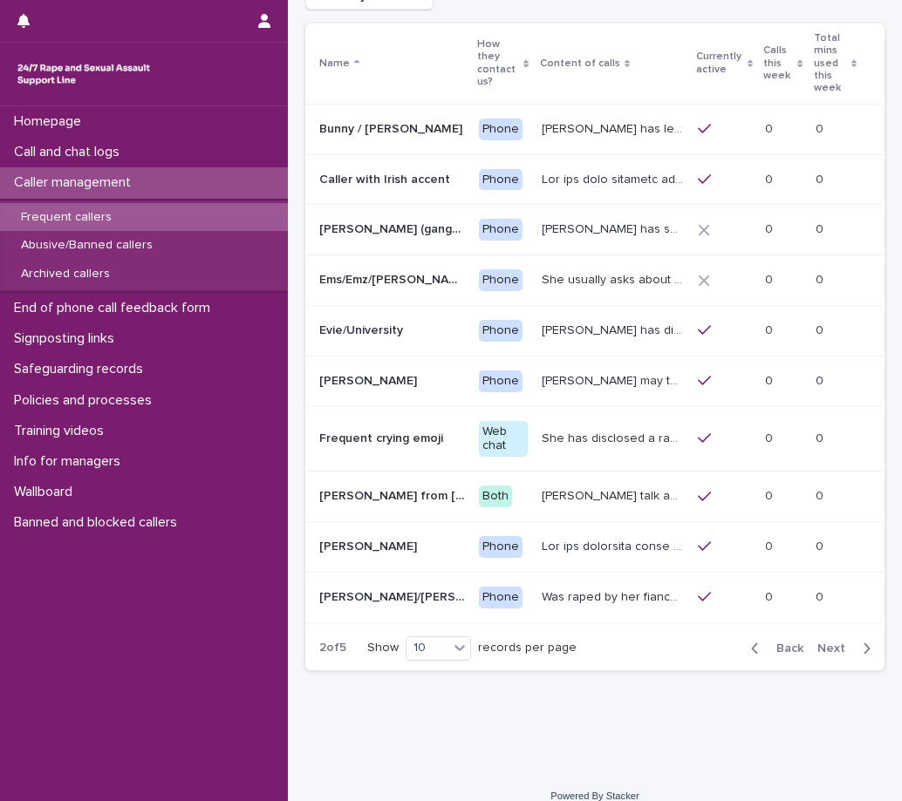
click at [837, 633] on div "Back Next" at bounding box center [810, 649] width 147 height 44
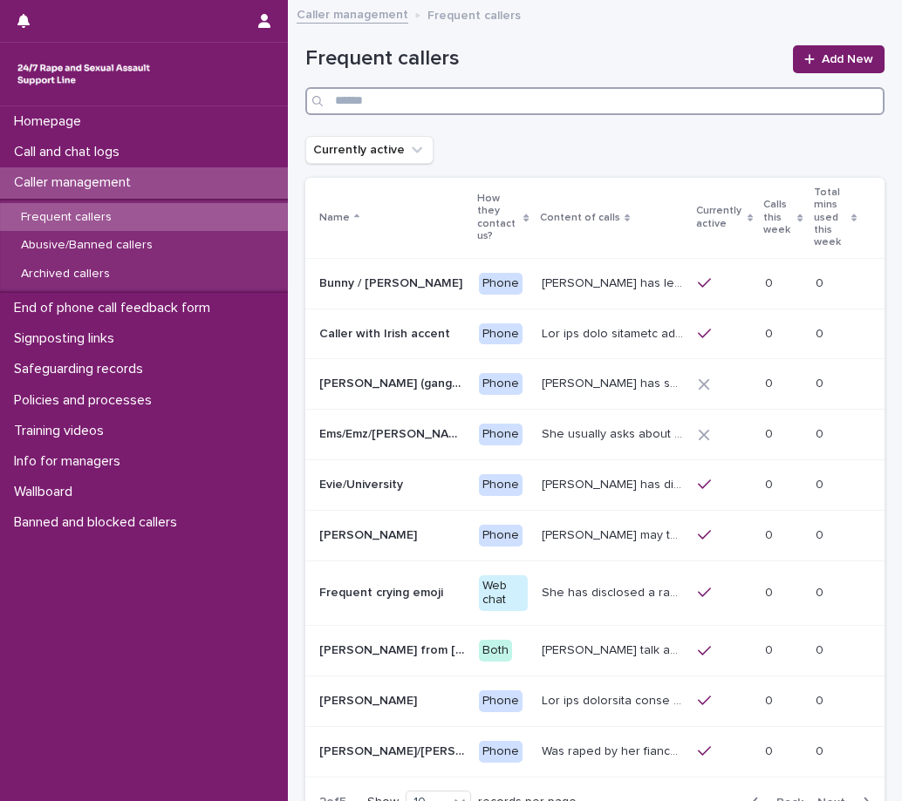
click at [372, 99] on input "Search" at bounding box center [594, 101] width 579 height 28
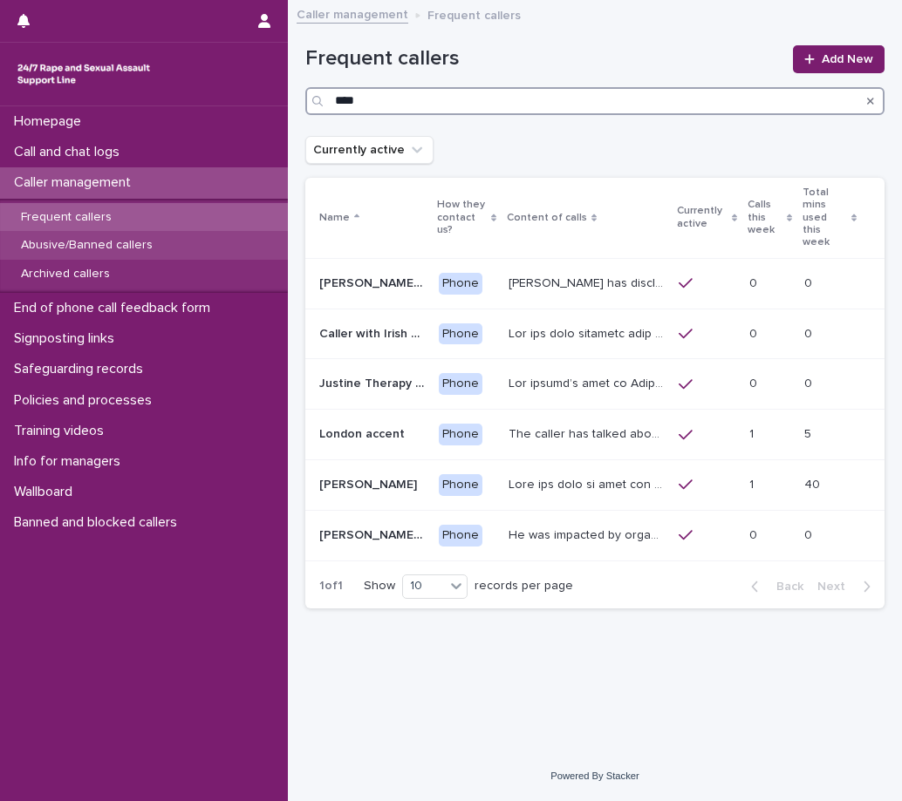
type input "****"
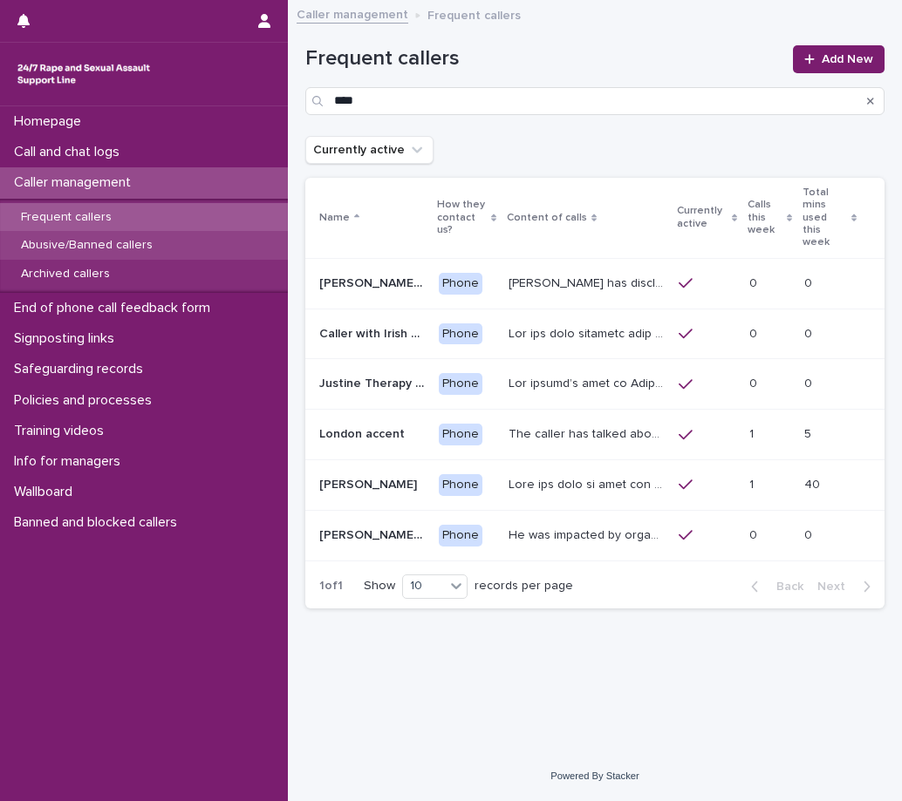
click at [106, 242] on p "Abusive/Banned callers" at bounding box center [87, 245] width 160 height 15
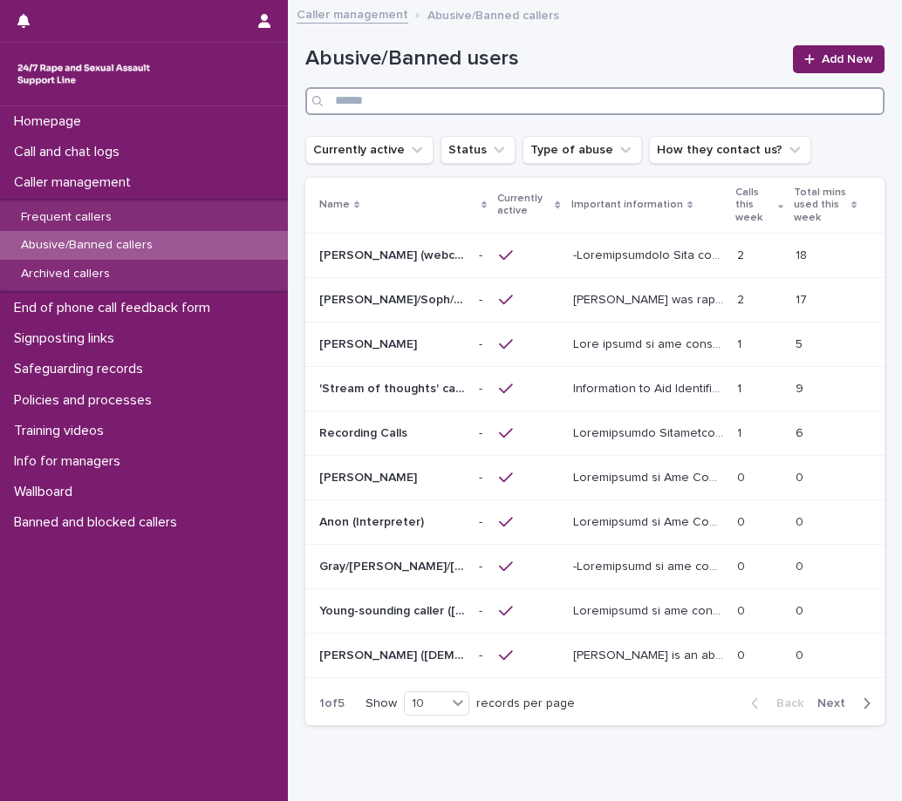
click at [356, 95] on input "Search" at bounding box center [594, 101] width 579 height 28
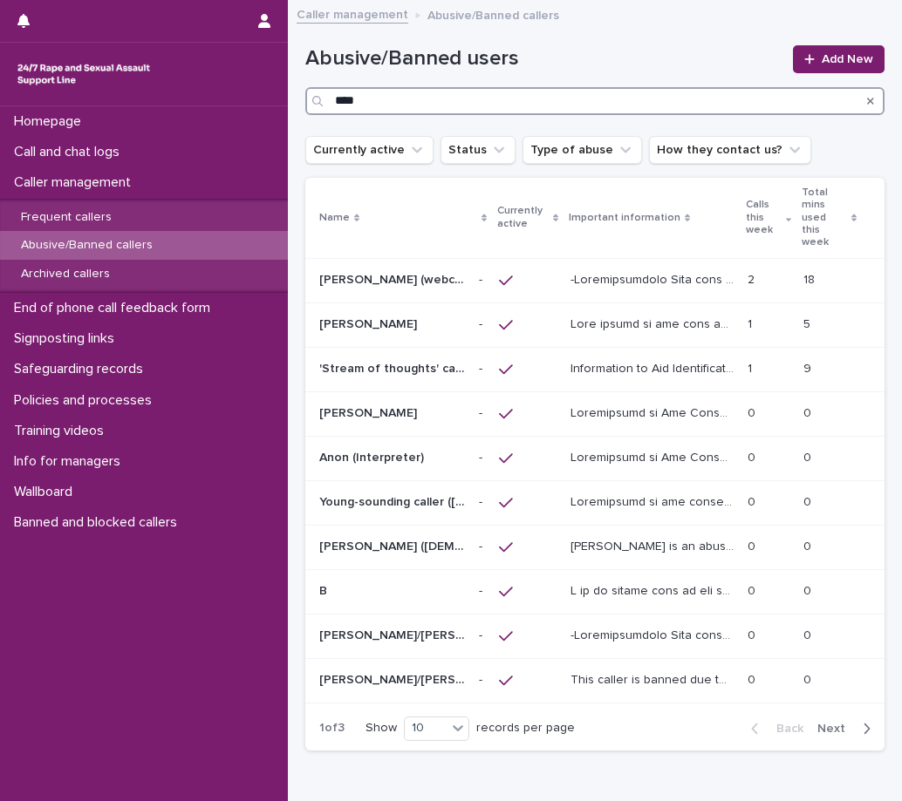
type input "****"
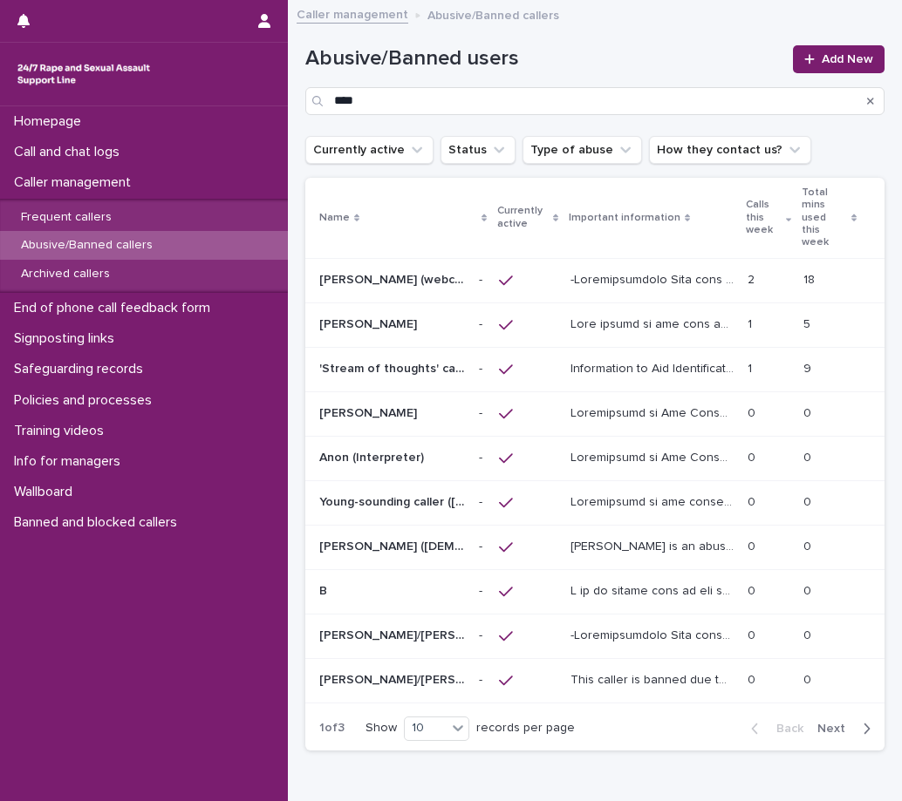
click at [820, 723] on span "Next" at bounding box center [836, 729] width 38 height 12
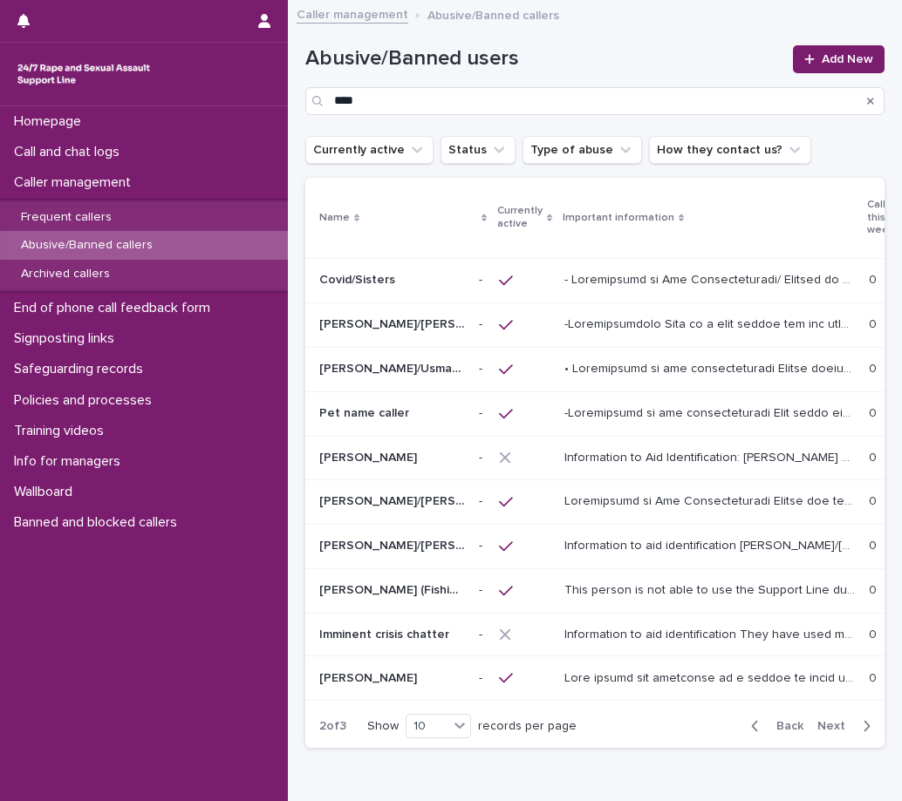
click at [817, 720] on span "Next" at bounding box center [836, 726] width 38 height 12
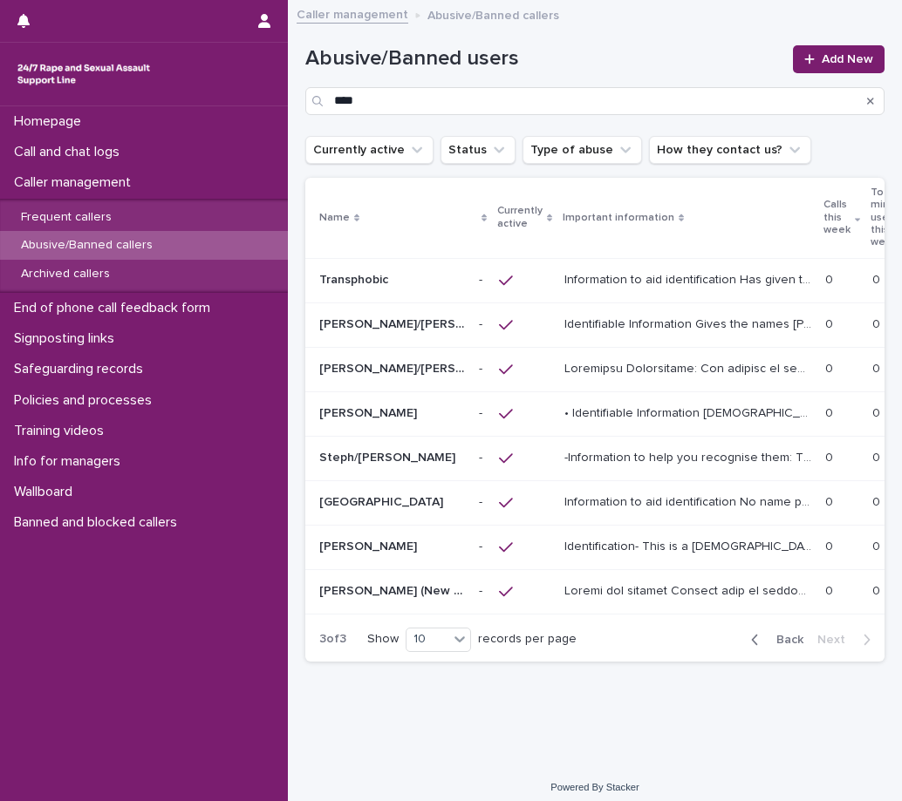
click at [623, 447] on p "-Information to help you recognise them: The chatter used the HSW's name repeat…" at bounding box center [689, 456] width 250 height 18
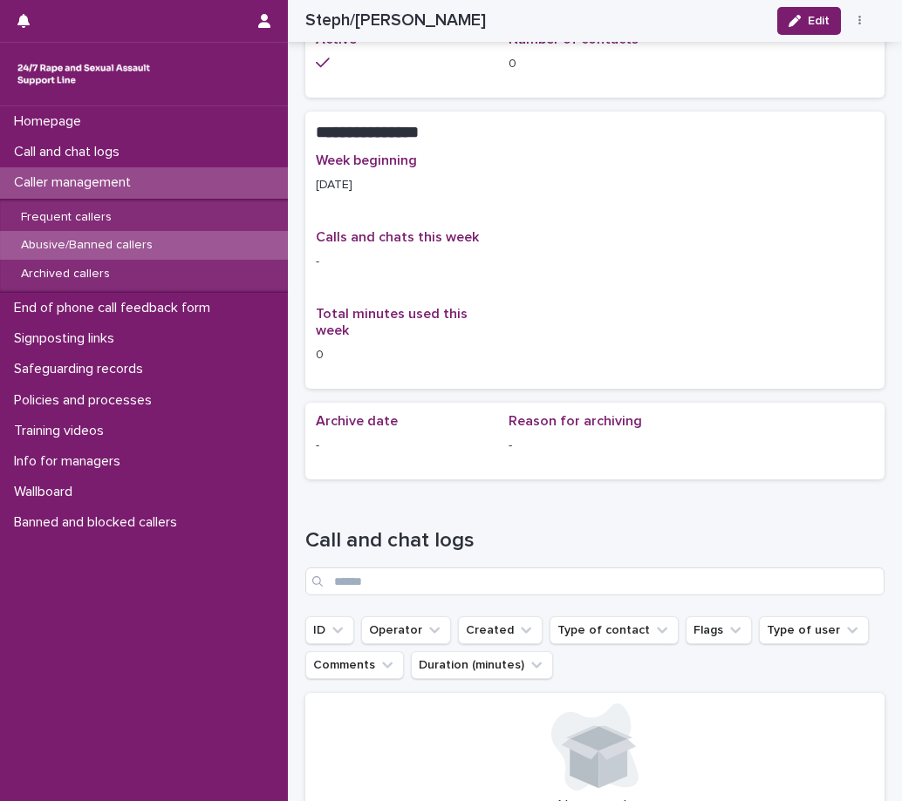
scroll to position [1134, 0]
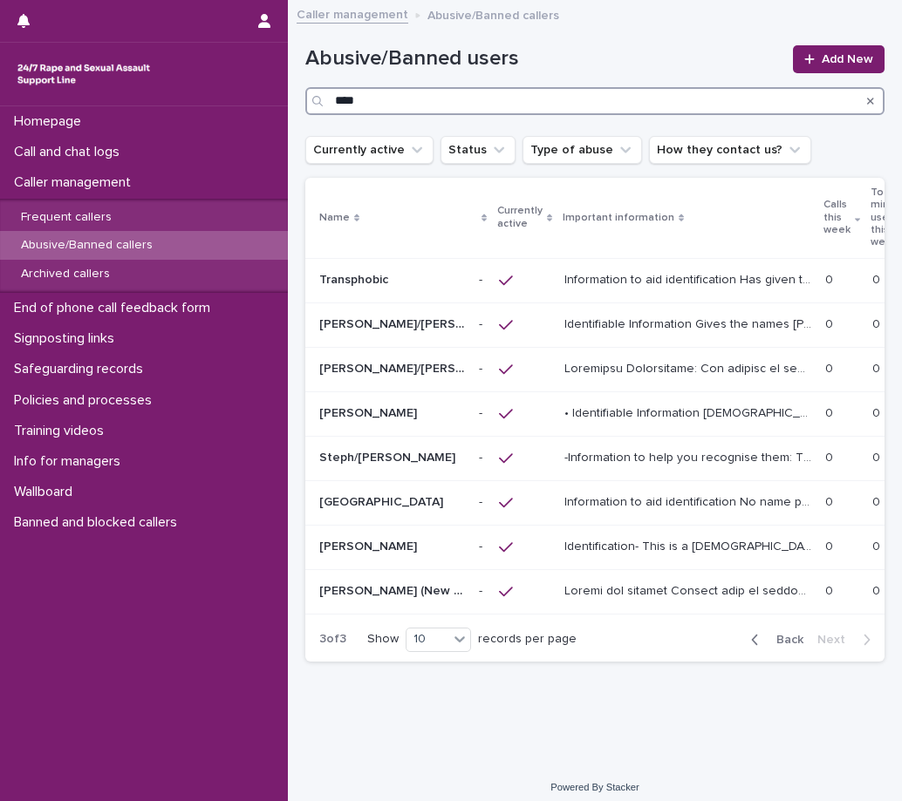
click at [411, 112] on input "****" at bounding box center [594, 101] width 579 height 28
type input "*"
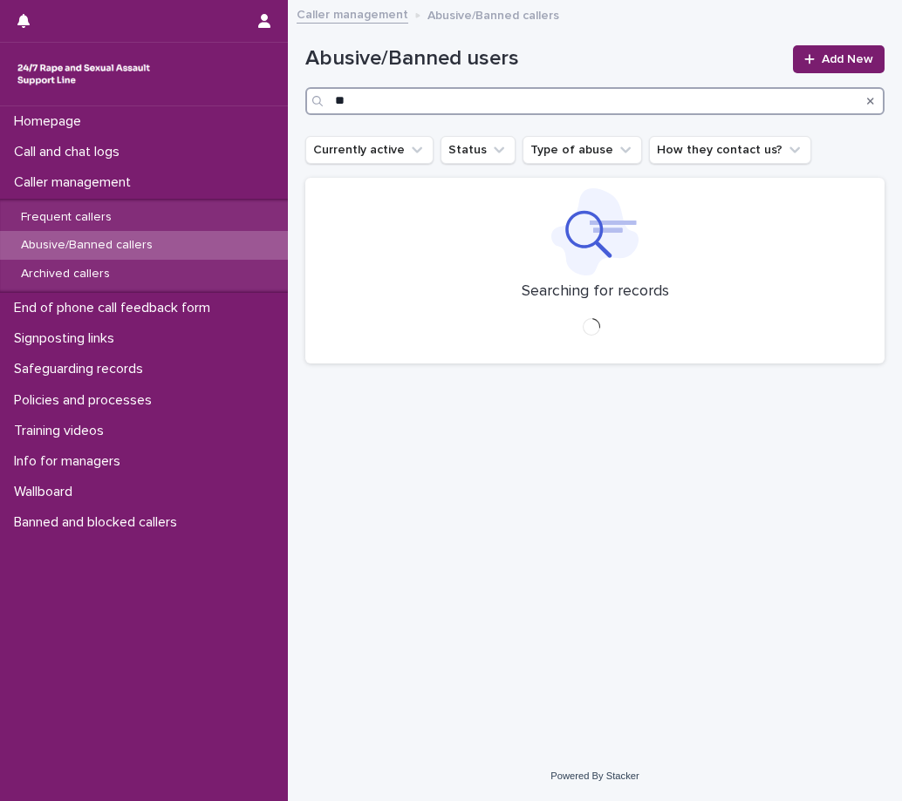
type input "*"
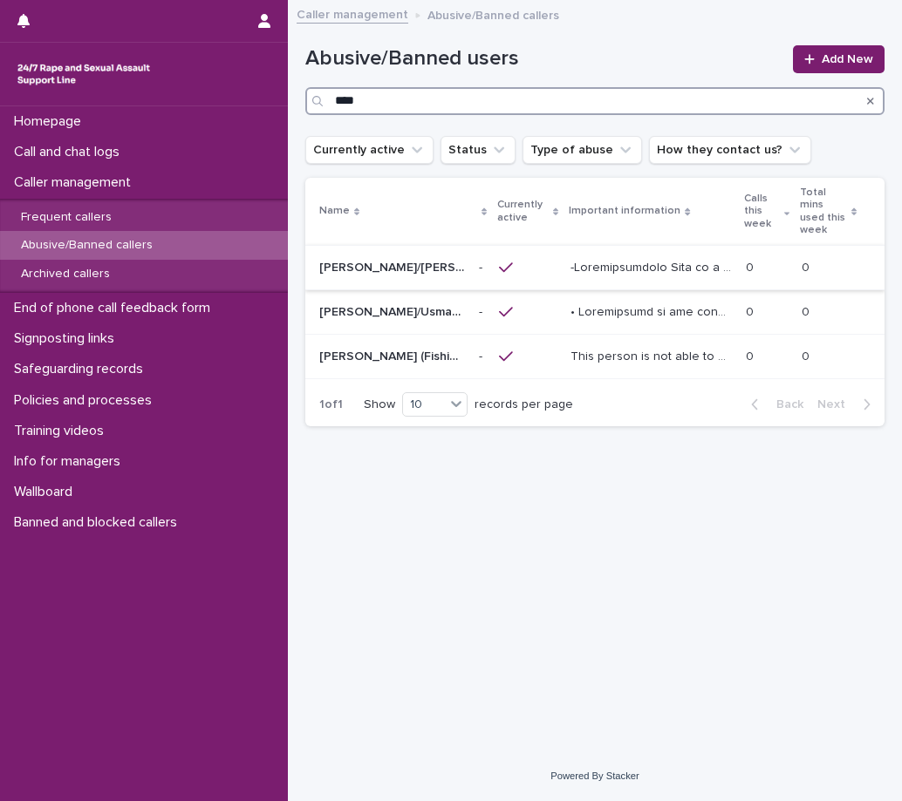
type input "****"
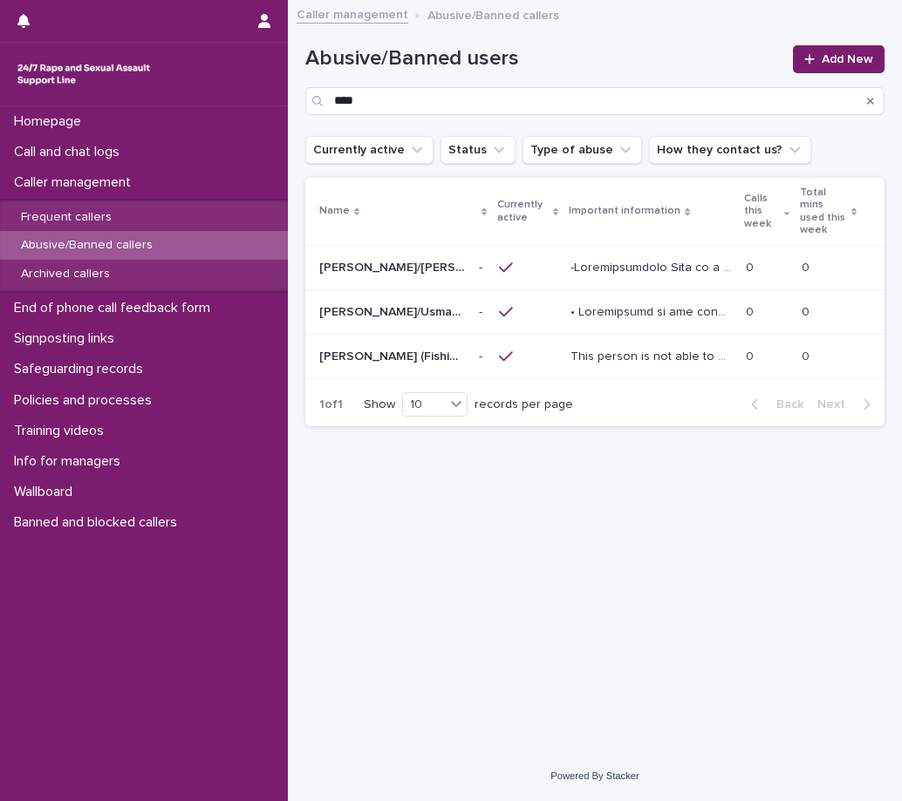
click at [649, 257] on p at bounding box center [652, 266] width 164 height 18
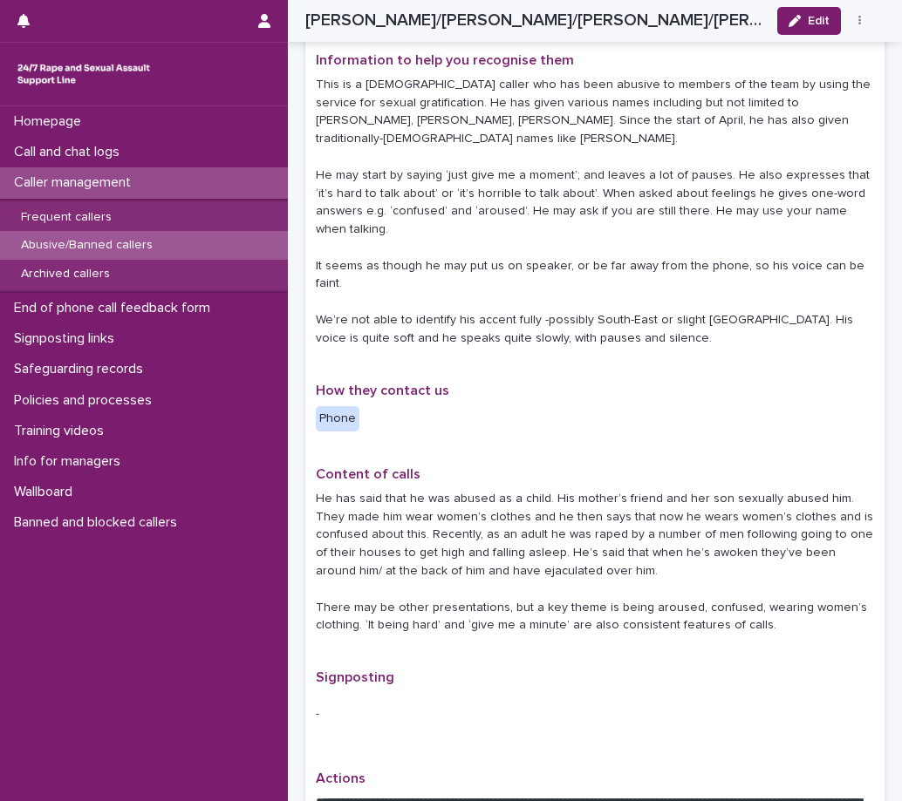
scroll to position [523, 0]
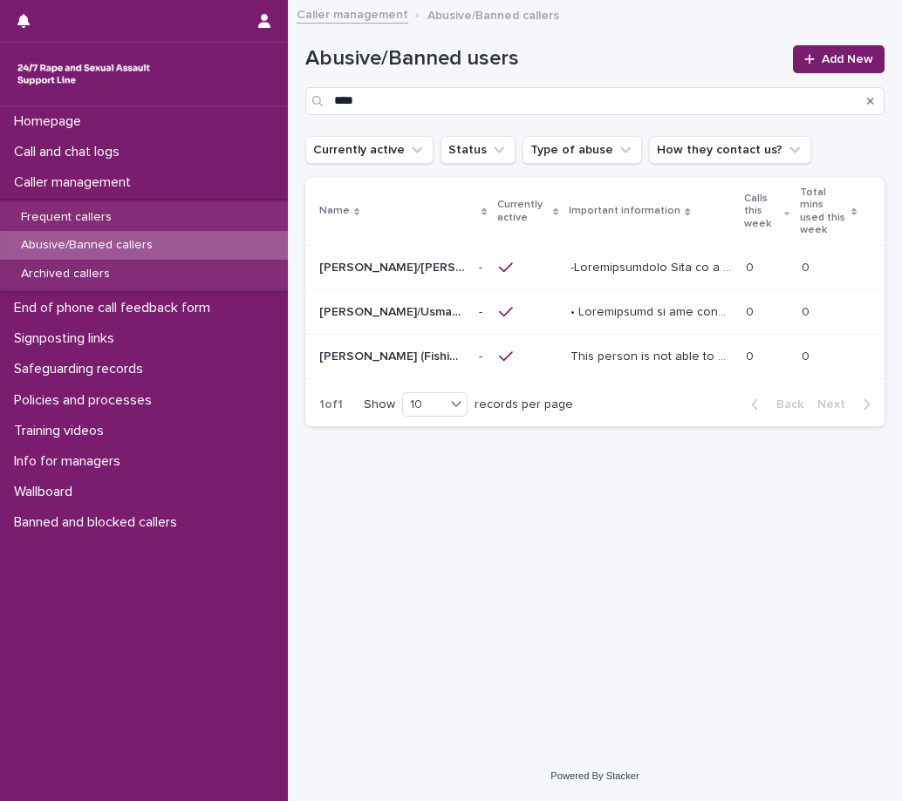
click at [577, 302] on p at bounding box center [652, 311] width 164 height 18
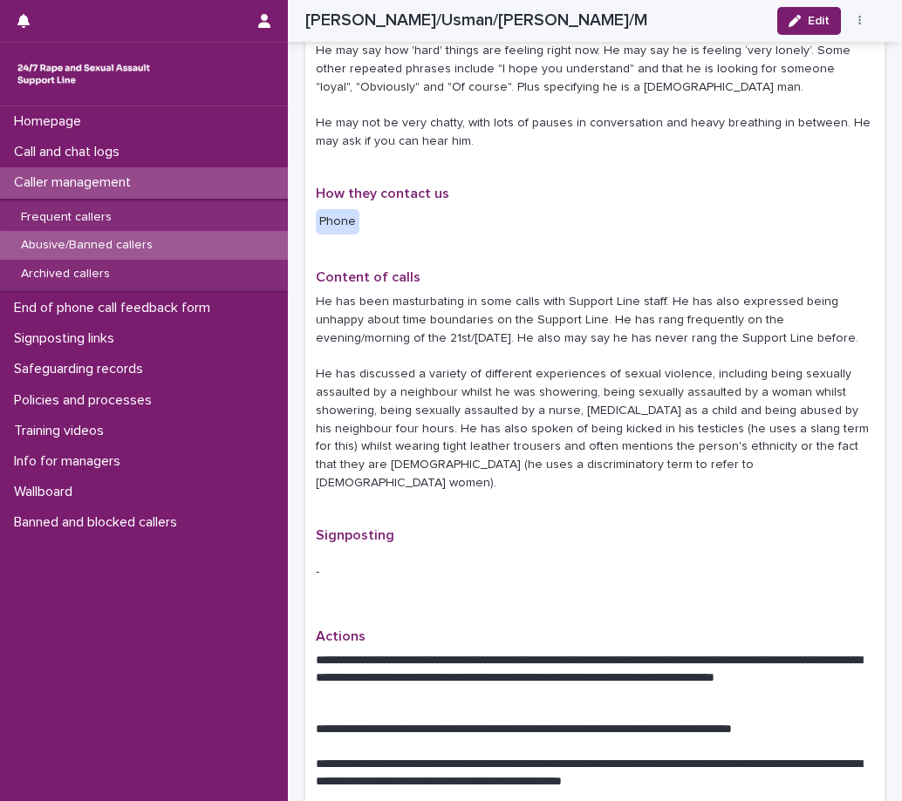
scroll to position [785, 0]
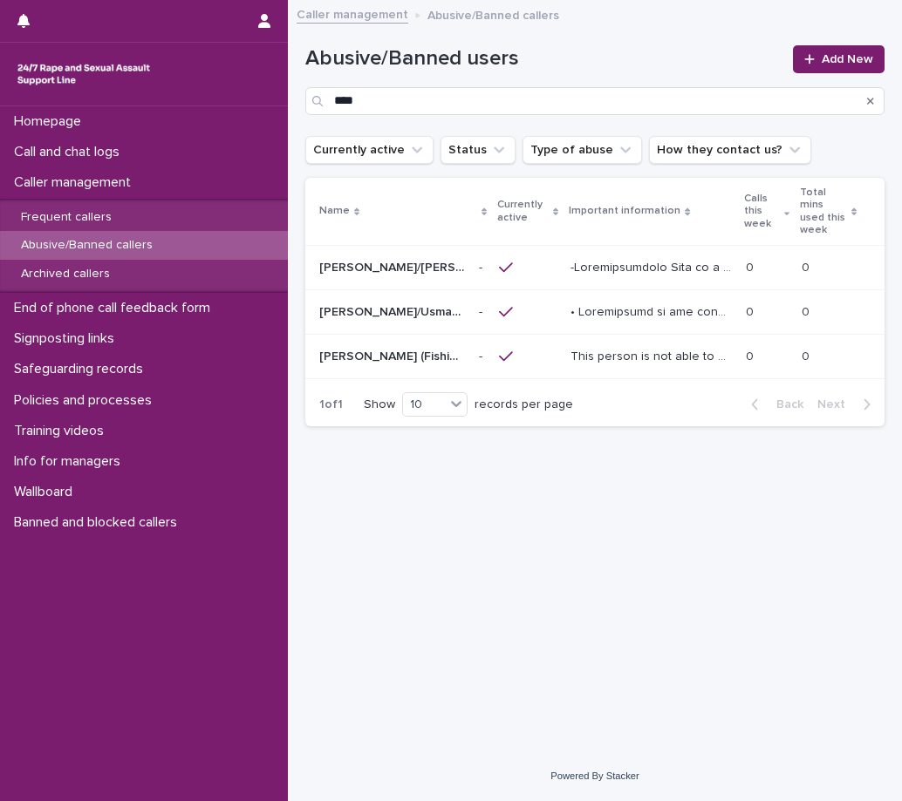
click at [576, 346] on p "This person is not able to use the Support Line due to his previous sexually ab…" at bounding box center [652, 355] width 164 height 18
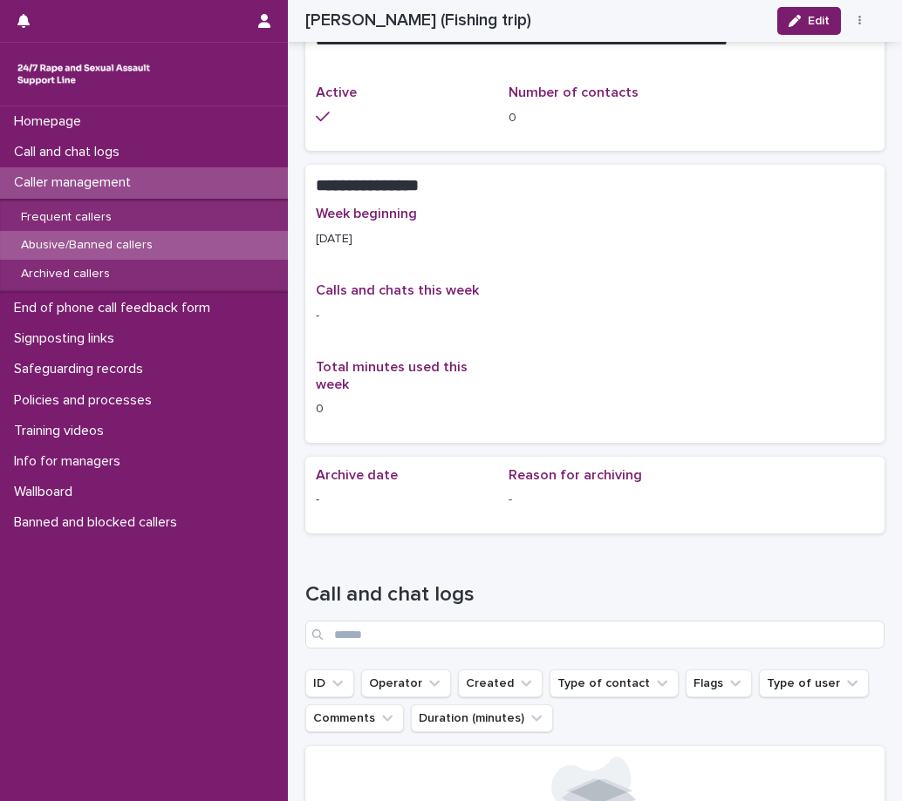
scroll to position [1221, 0]
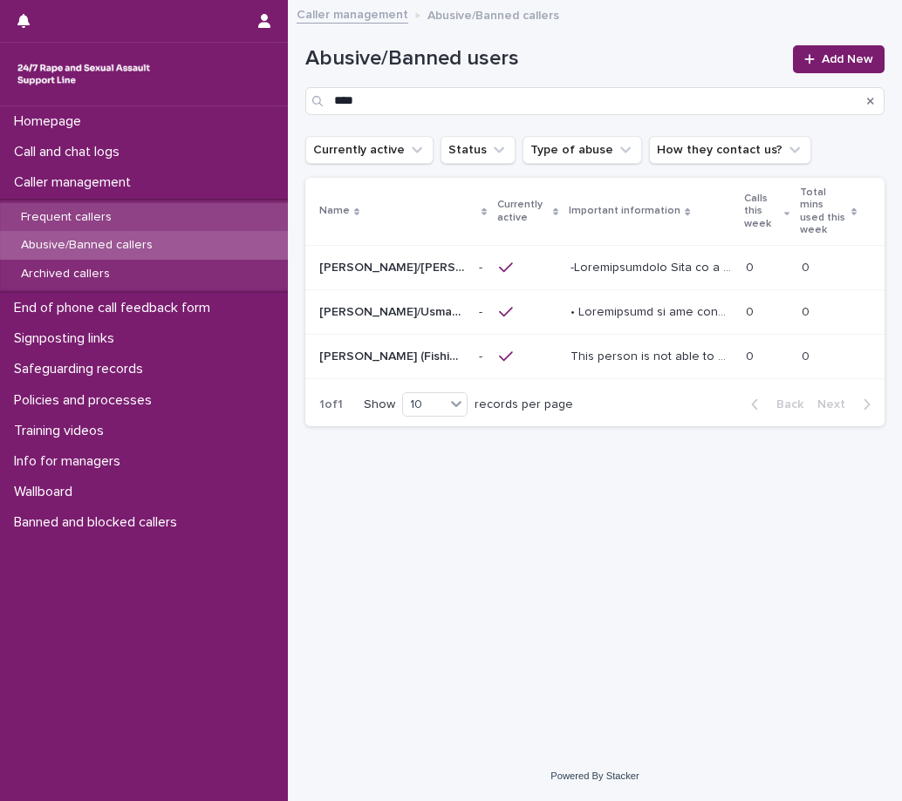
click at [56, 210] on p "Frequent callers" at bounding box center [66, 217] width 119 height 15
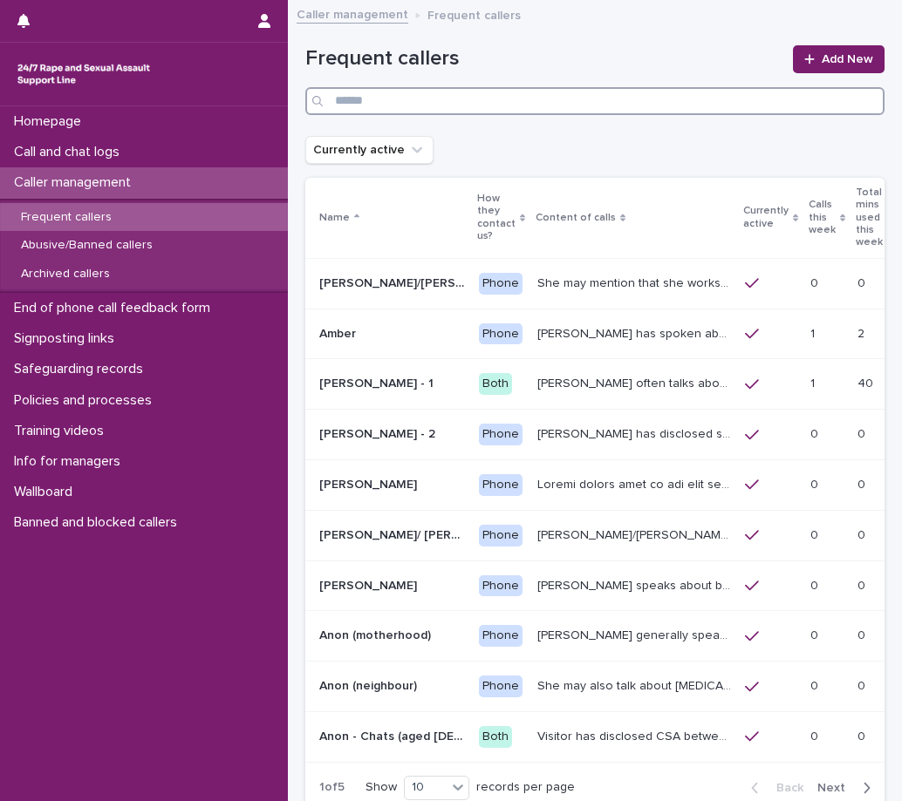
click at [392, 99] on input "Search" at bounding box center [594, 101] width 579 height 28
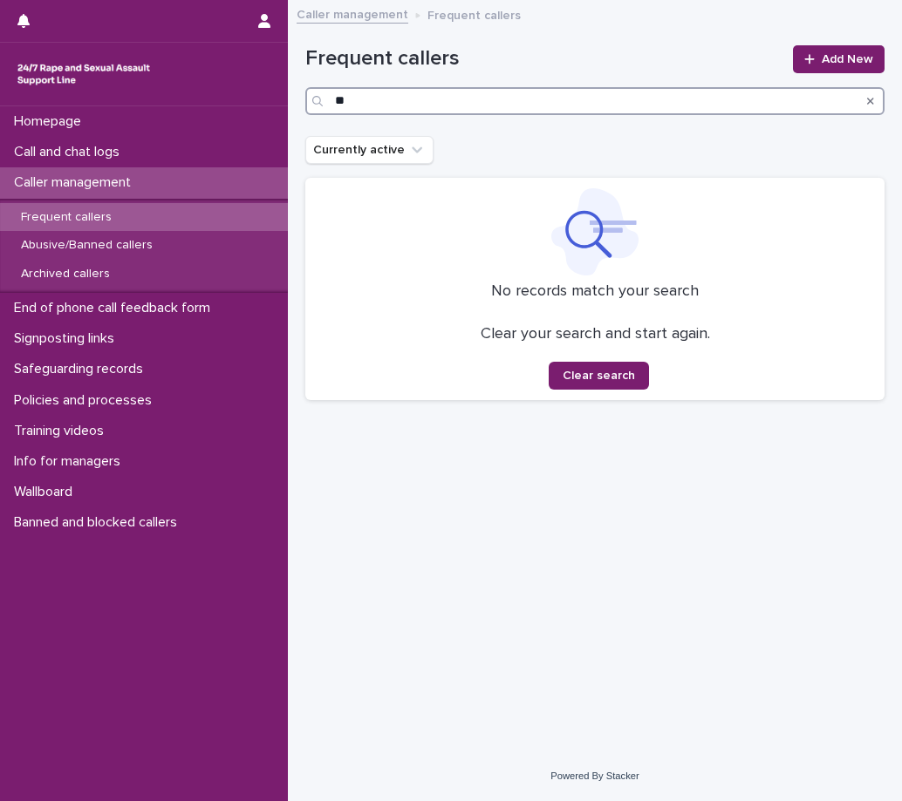
type input "*"
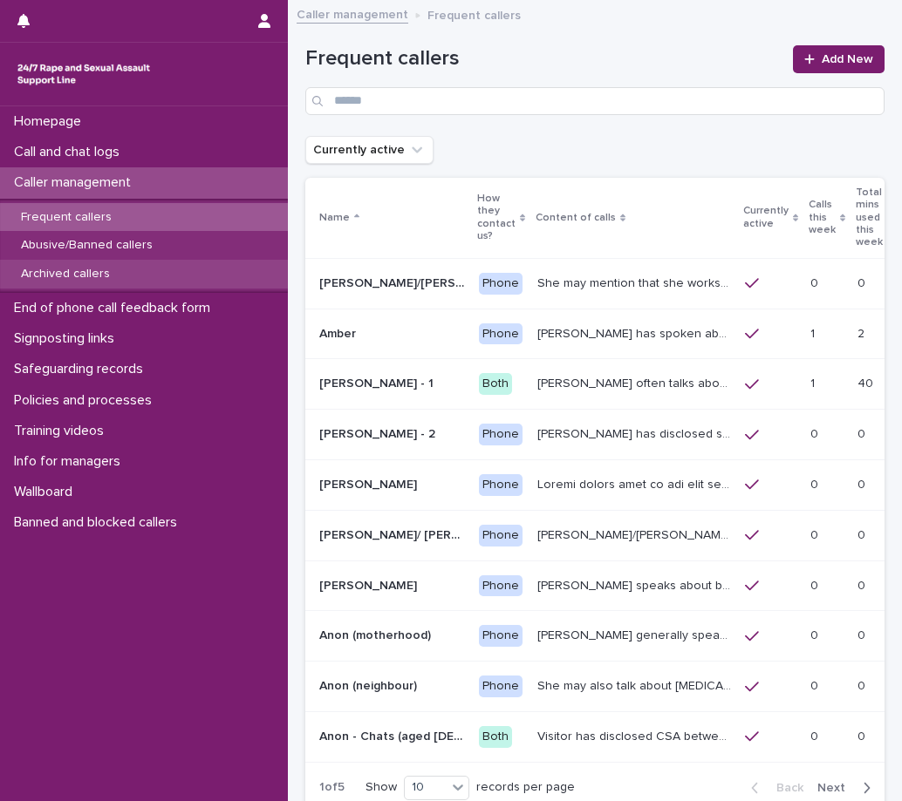
click at [106, 266] on div "Archived callers" at bounding box center [144, 274] width 288 height 29
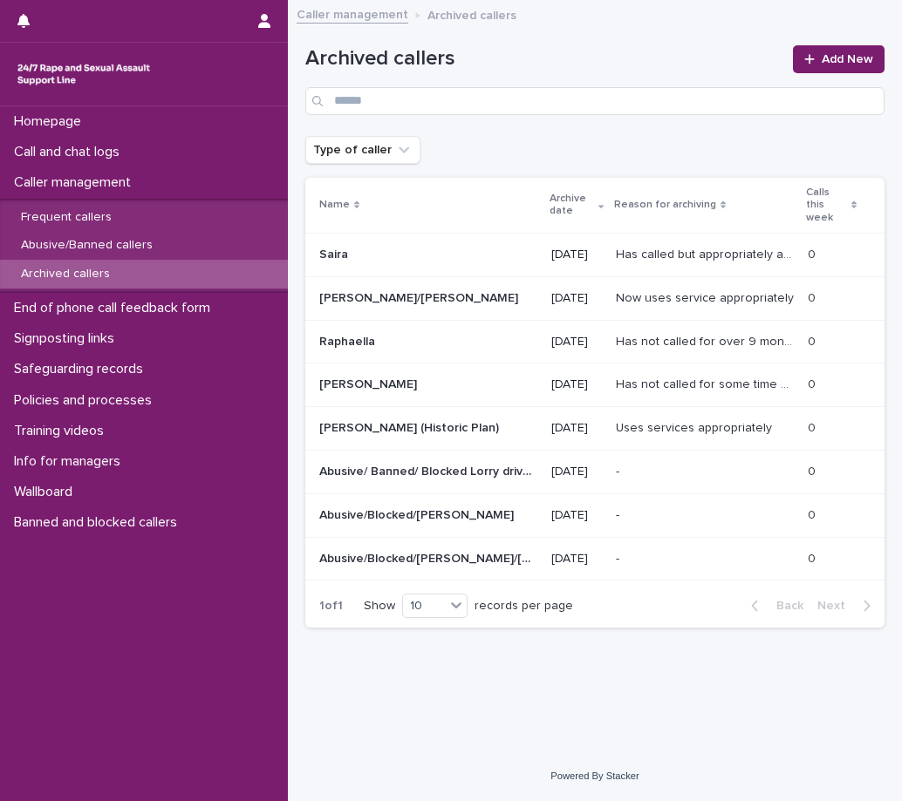
click at [625, 294] on p "Now uses service appropriately" at bounding box center [706, 297] width 181 height 18
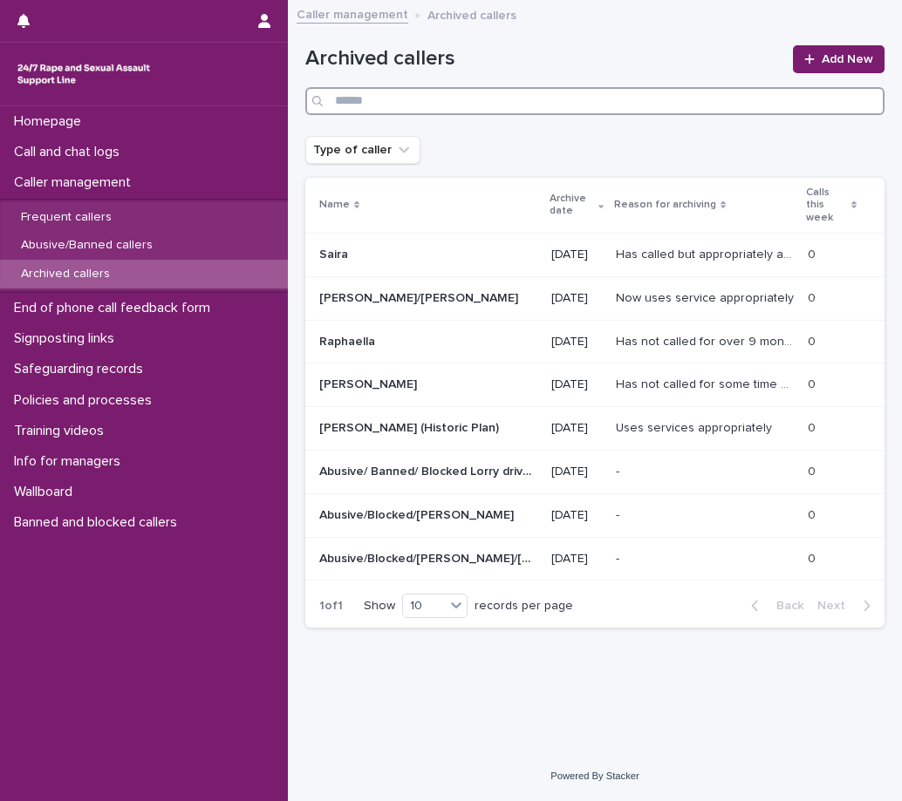
click at [381, 106] on input "Search" at bounding box center [594, 101] width 579 height 28
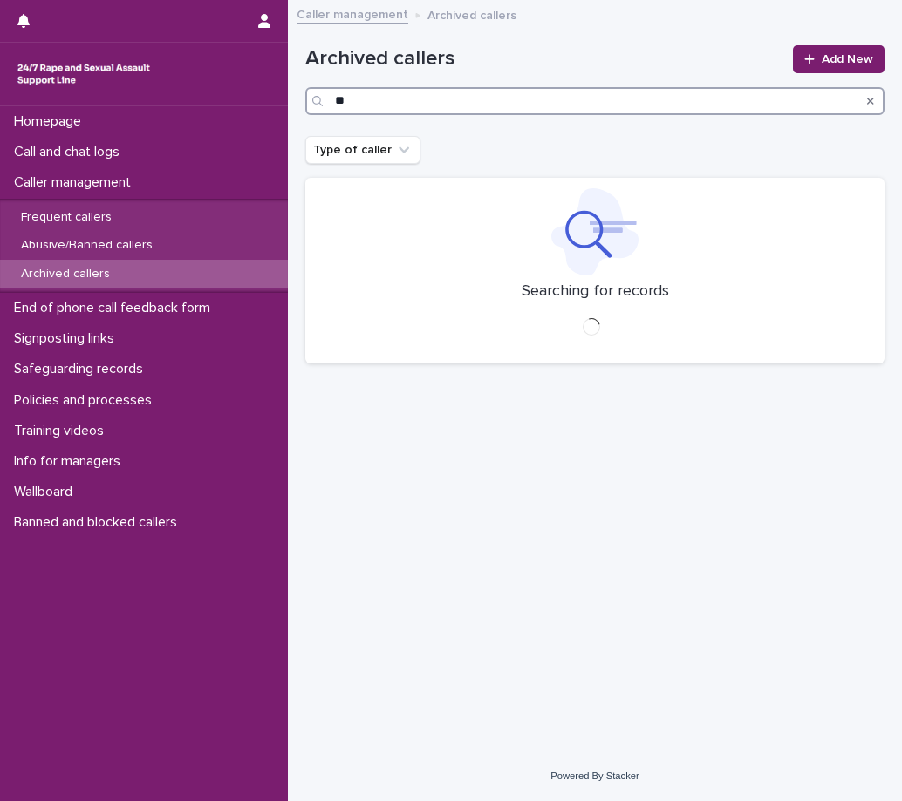
type input "*"
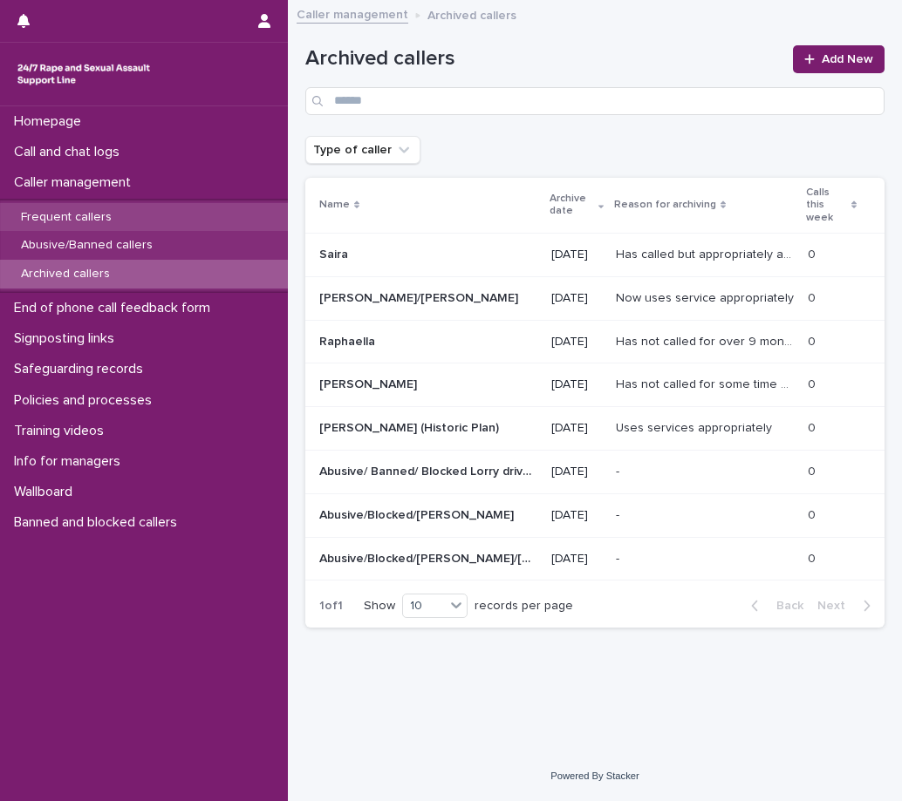
click at [133, 208] on div "Frequent callers" at bounding box center [144, 217] width 288 height 29
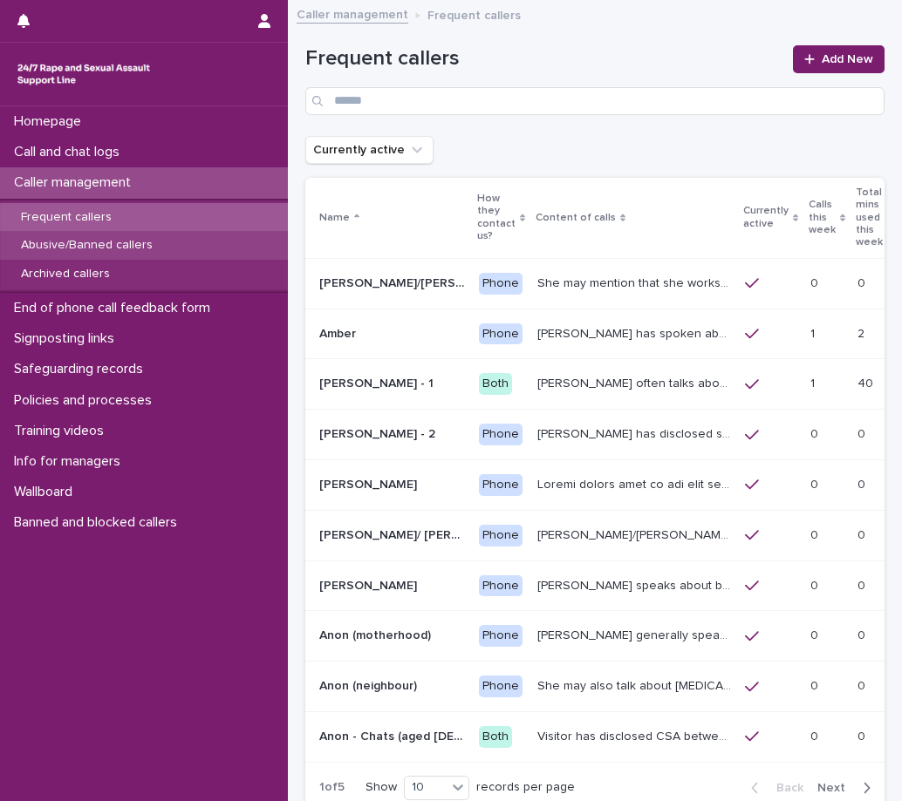
click at [112, 234] on div "Abusive/Banned callers" at bounding box center [144, 245] width 288 height 29
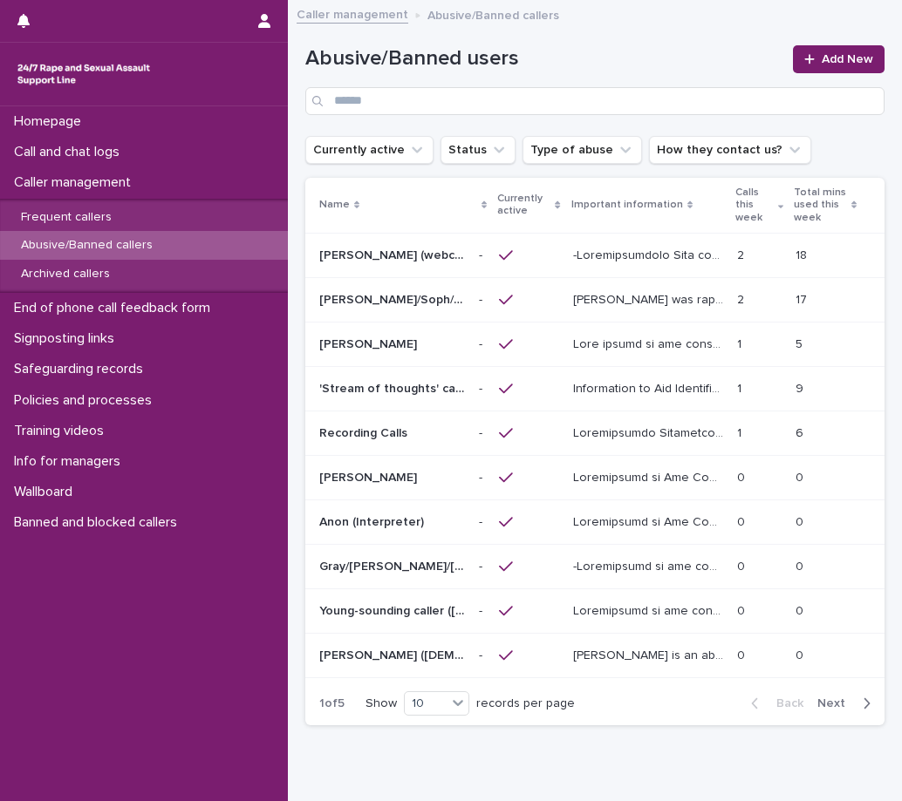
click at [817, 698] on span "Next" at bounding box center [836, 704] width 38 height 12
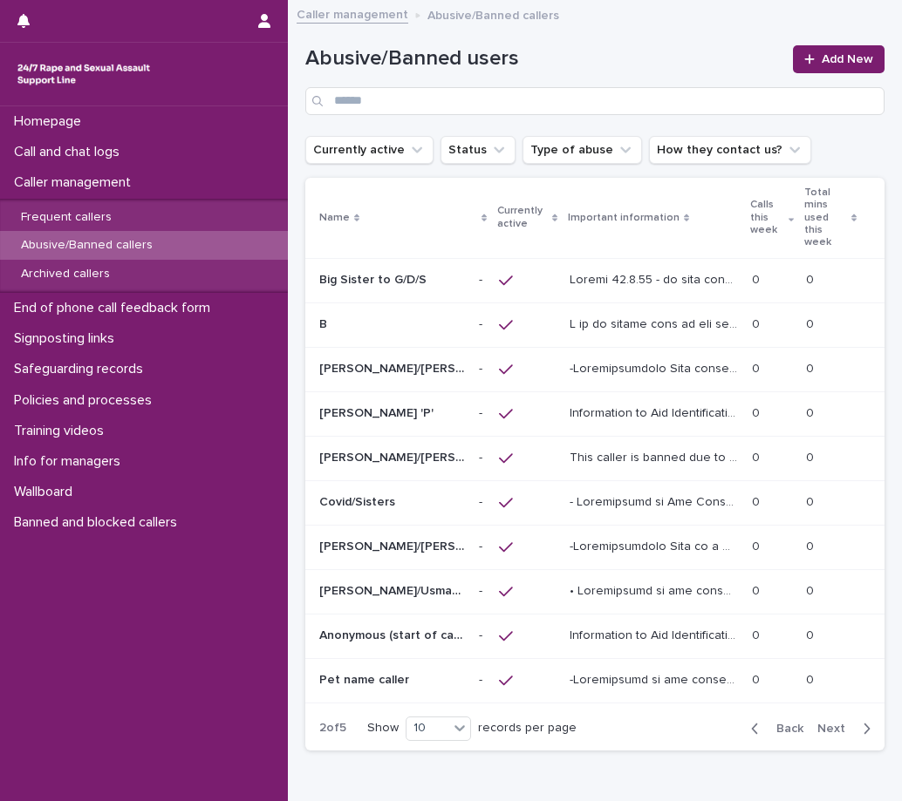
click at [604, 403] on p "Information to Aid Identification/ Content of Calls: Welsh accent. Discusses CS…" at bounding box center [655, 412] width 172 height 18
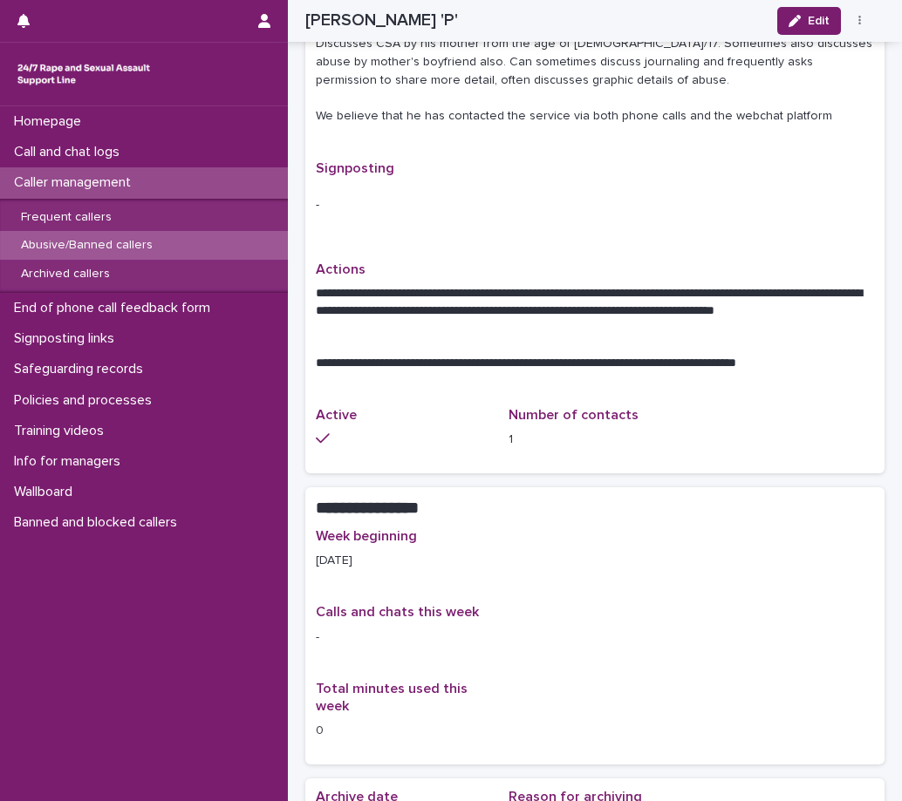
scroll to position [610, 0]
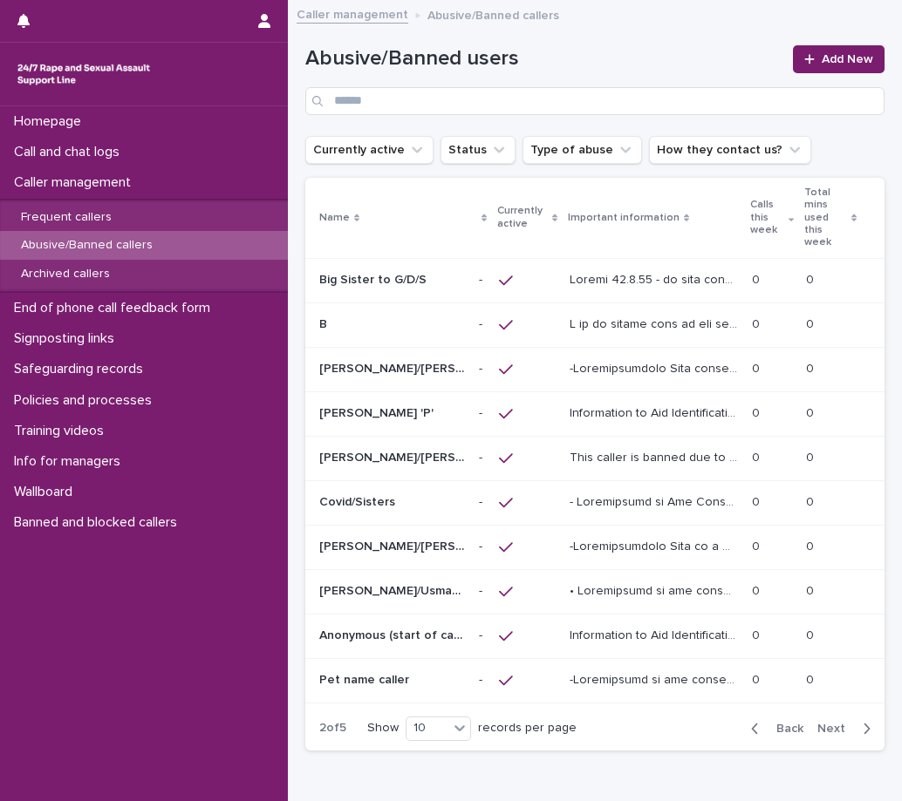
click at [827, 723] on span "Next" at bounding box center [836, 729] width 38 height 12
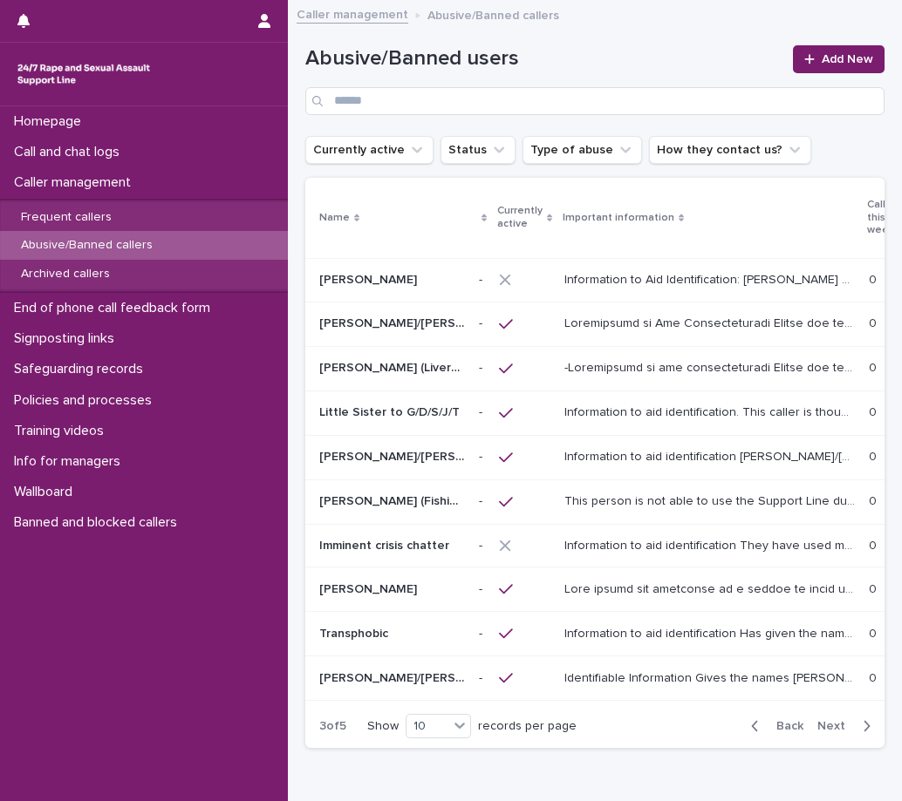
click at [628, 357] on p at bounding box center [711, 366] width 294 height 18
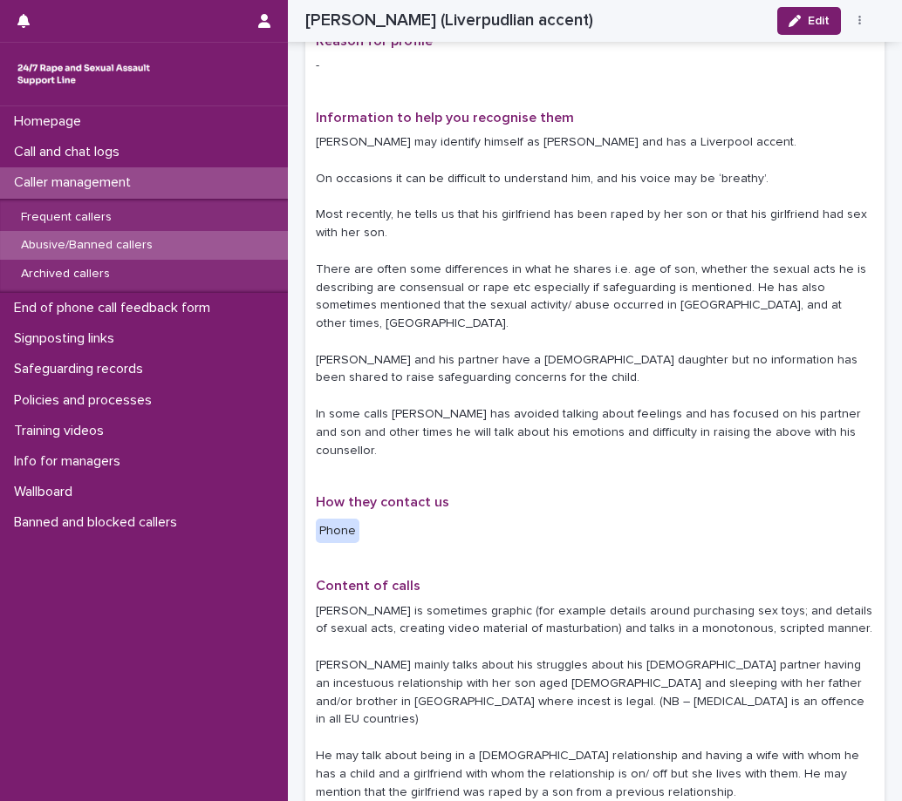
scroll to position [436, 0]
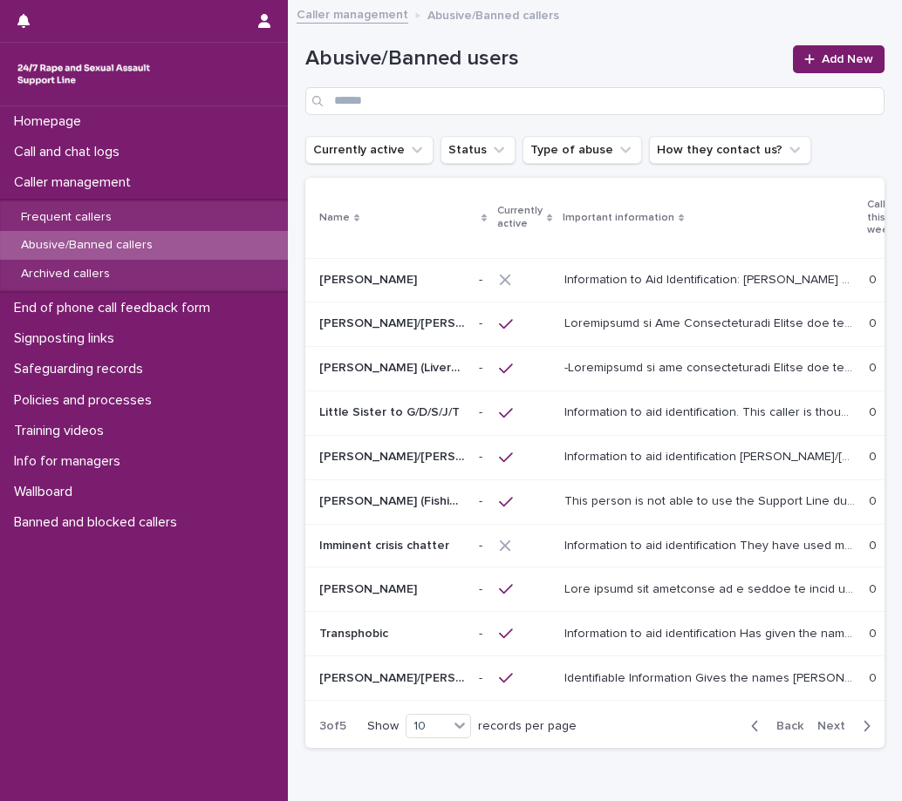
click at [624, 446] on p "Information to aid identification [PERSON_NAME]/[PERSON_NAME] states that he is…" at bounding box center [711, 455] width 294 height 18
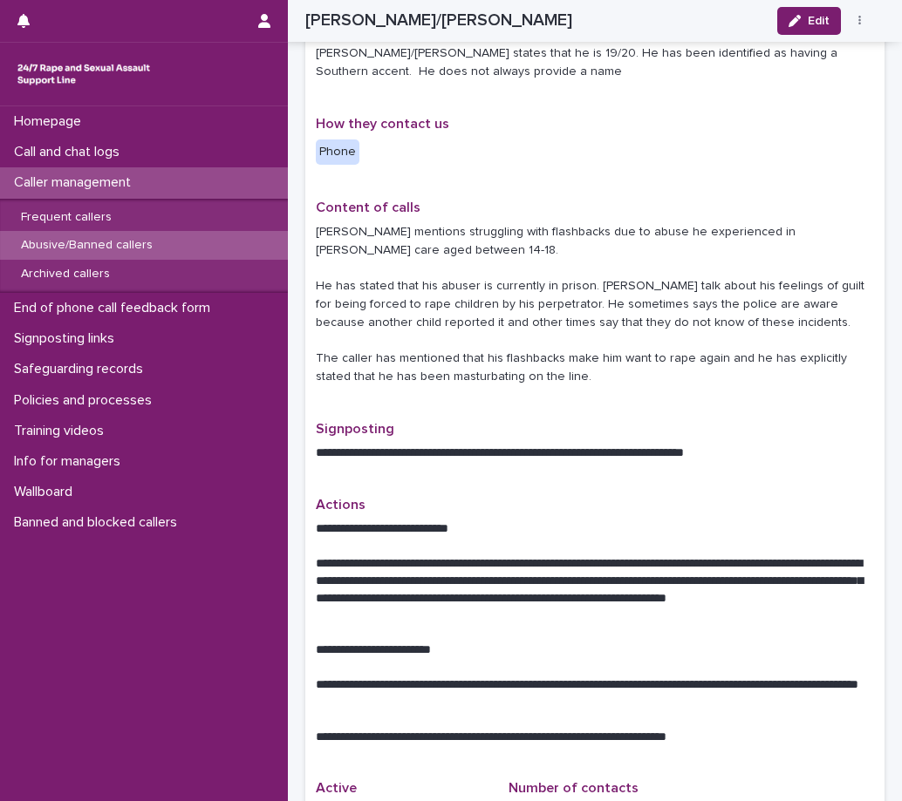
scroll to position [436, 0]
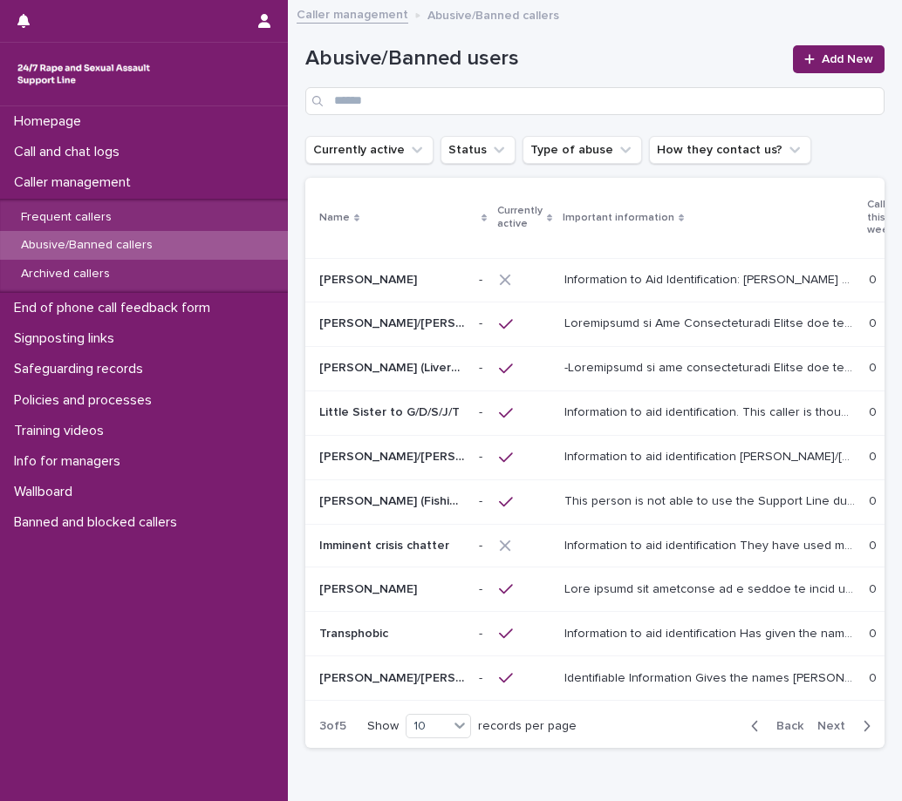
click at [691, 668] on p "Identifiable Information Gives the names [PERSON_NAME], [PERSON_NAME], [PERSON_…" at bounding box center [711, 677] width 294 height 18
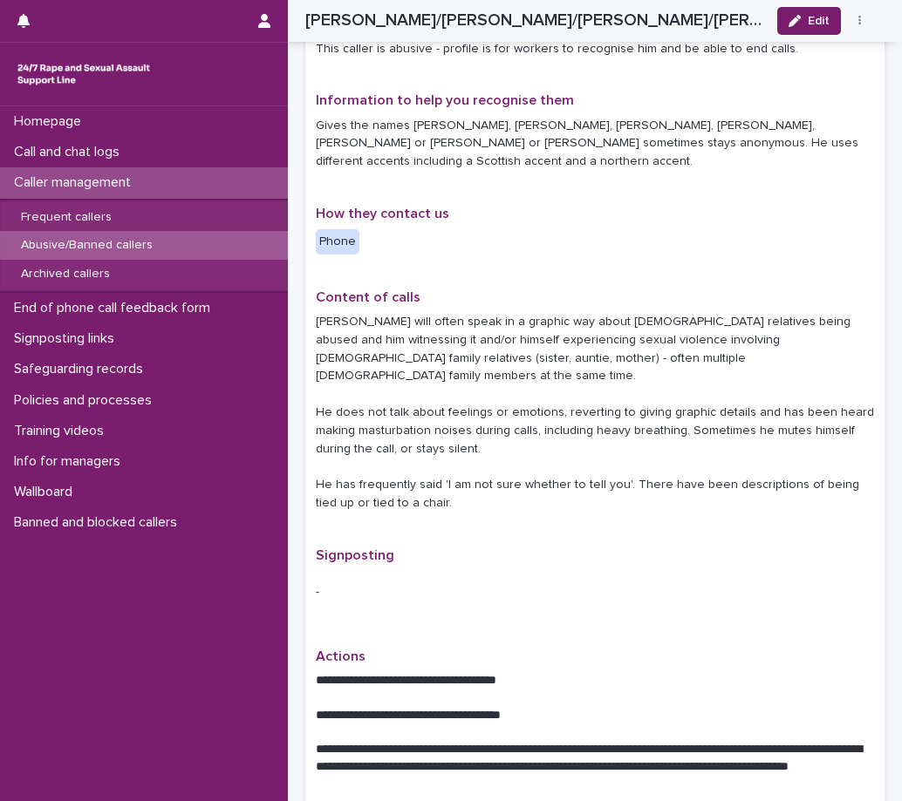
scroll to position [436, 0]
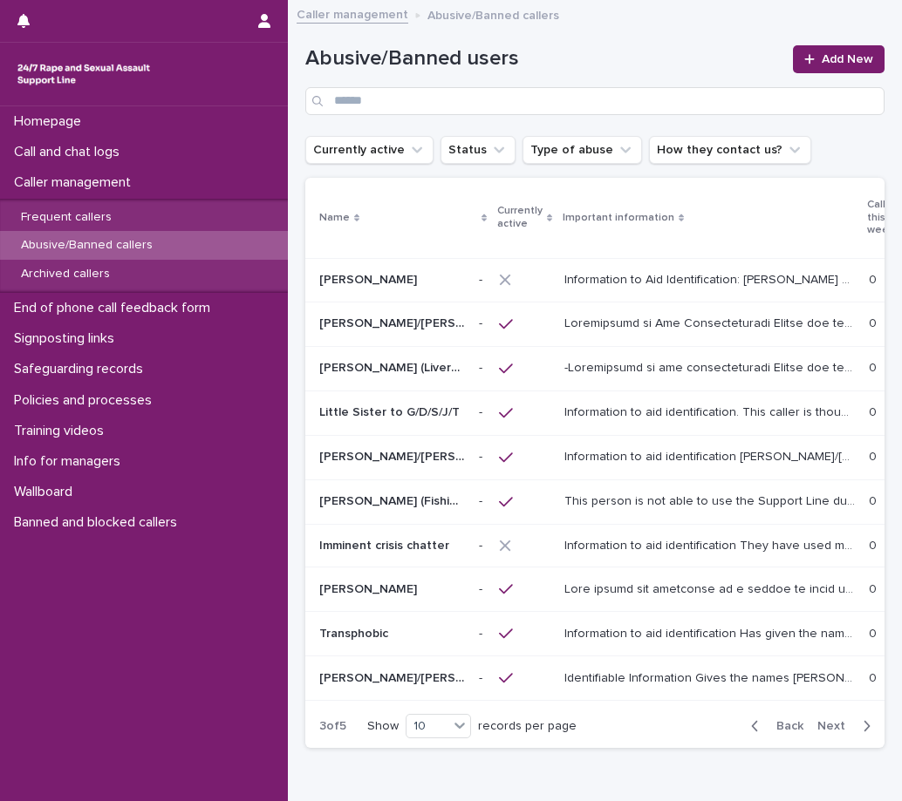
click at [820, 720] on span "Next" at bounding box center [836, 726] width 38 height 12
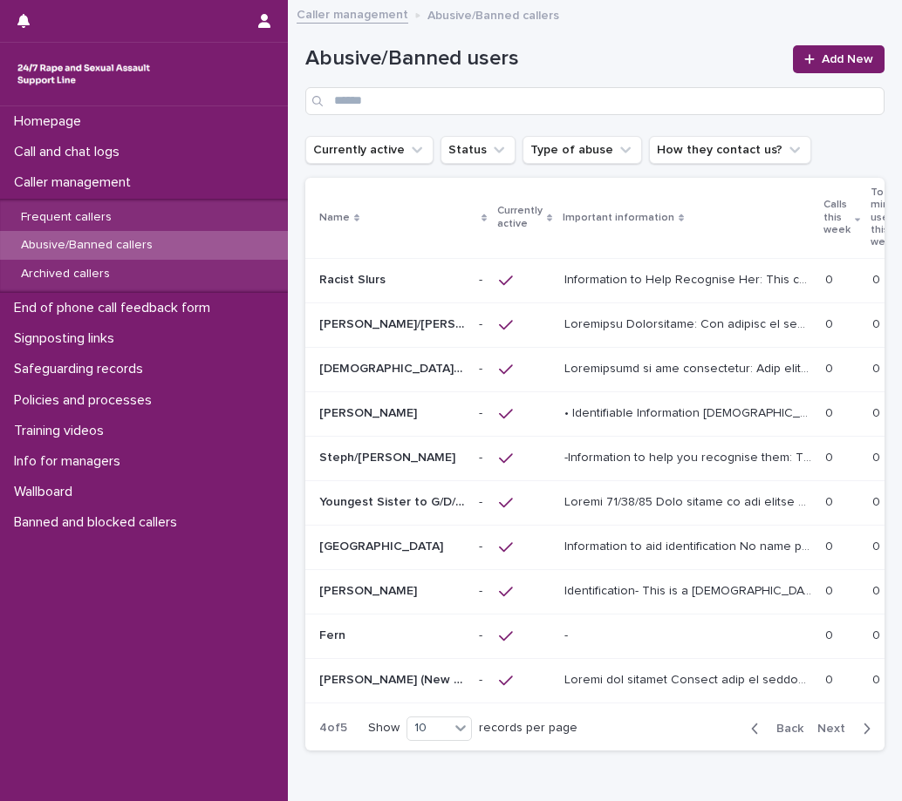
click at [696, 629] on p at bounding box center [687, 636] width 247 height 15
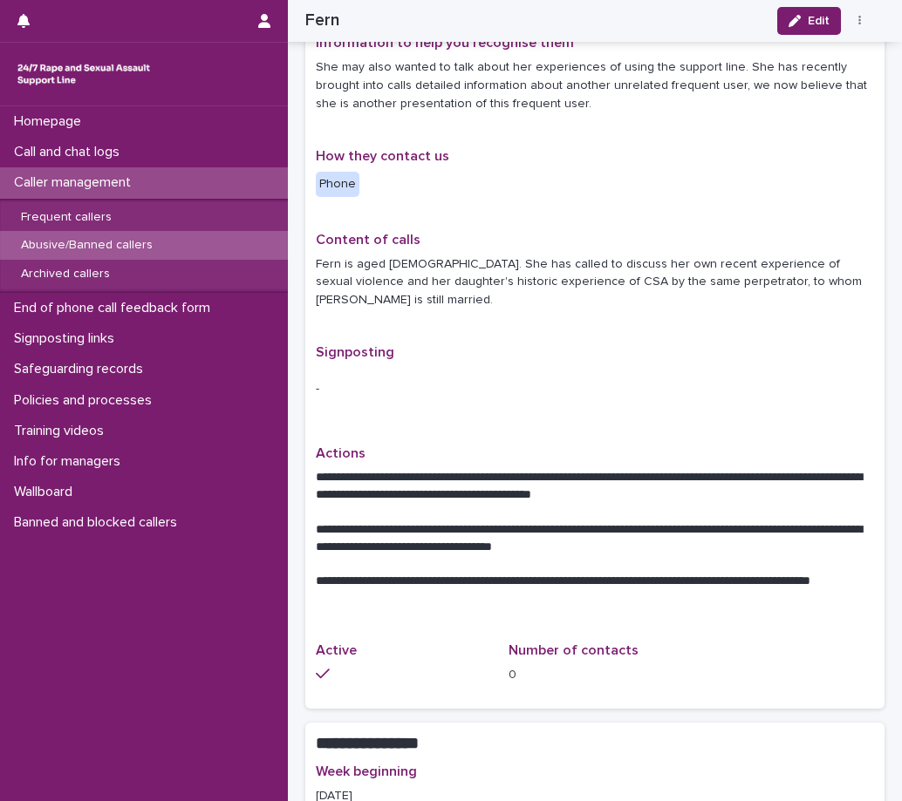
scroll to position [436, 0]
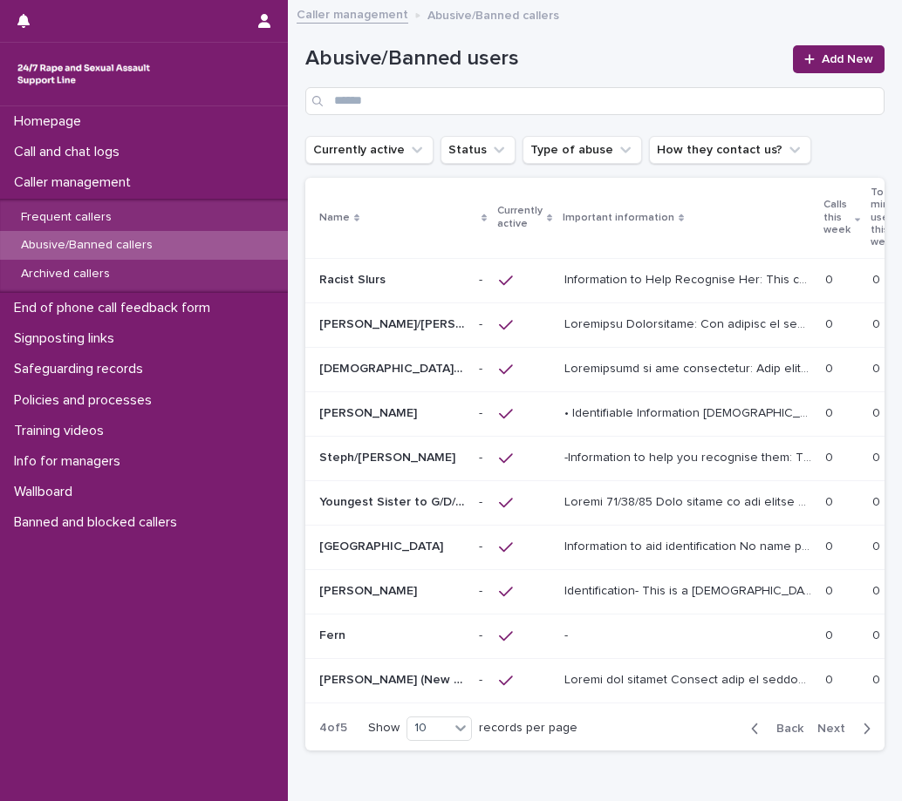
click at [832, 723] on span "Next" at bounding box center [836, 729] width 38 height 12
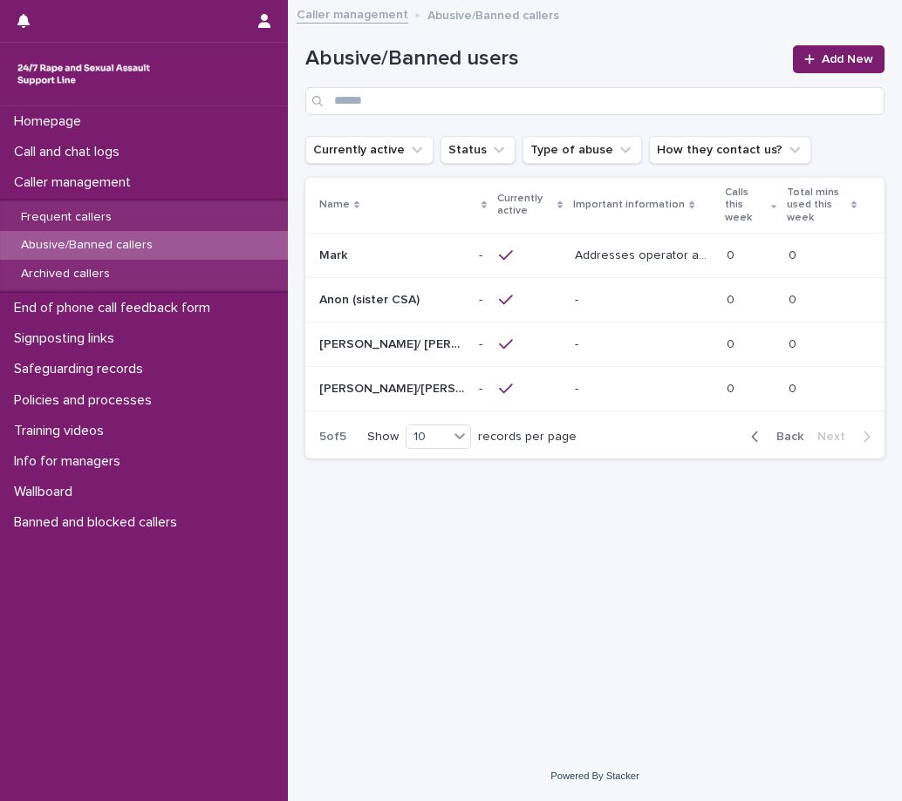
click at [630, 255] on p "Addresses operator as “miss” “babe” “darling” “my love”. Often puts “xx” at the…" at bounding box center [645, 254] width 140 height 18
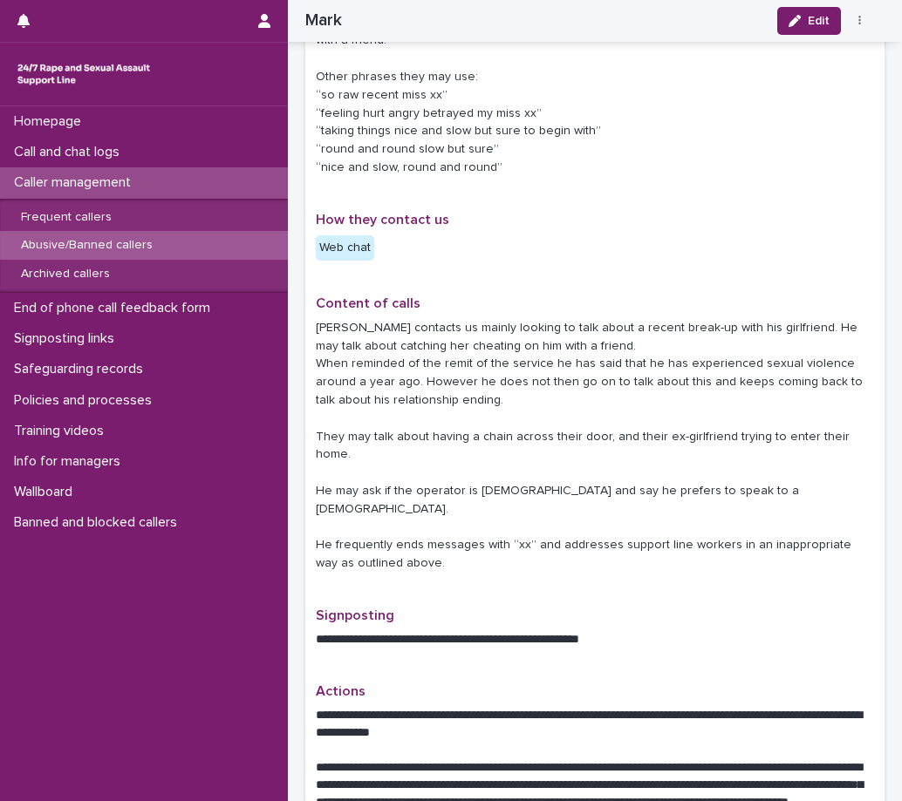
scroll to position [523, 0]
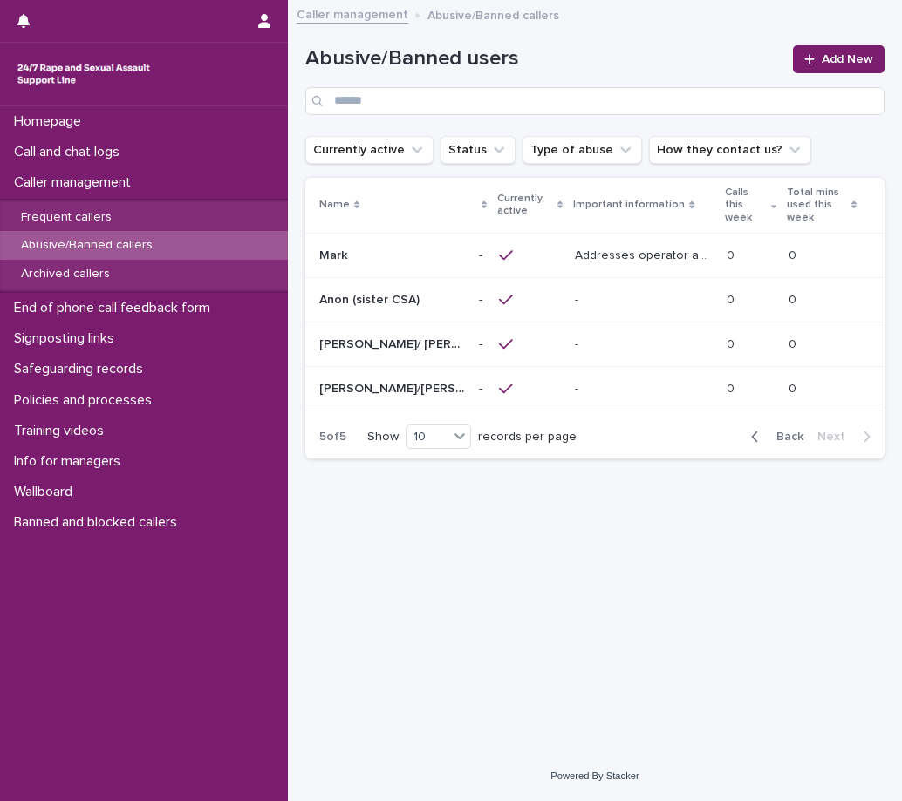
click at [525, 340] on div at bounding box center [530, 345] width 62 height 16
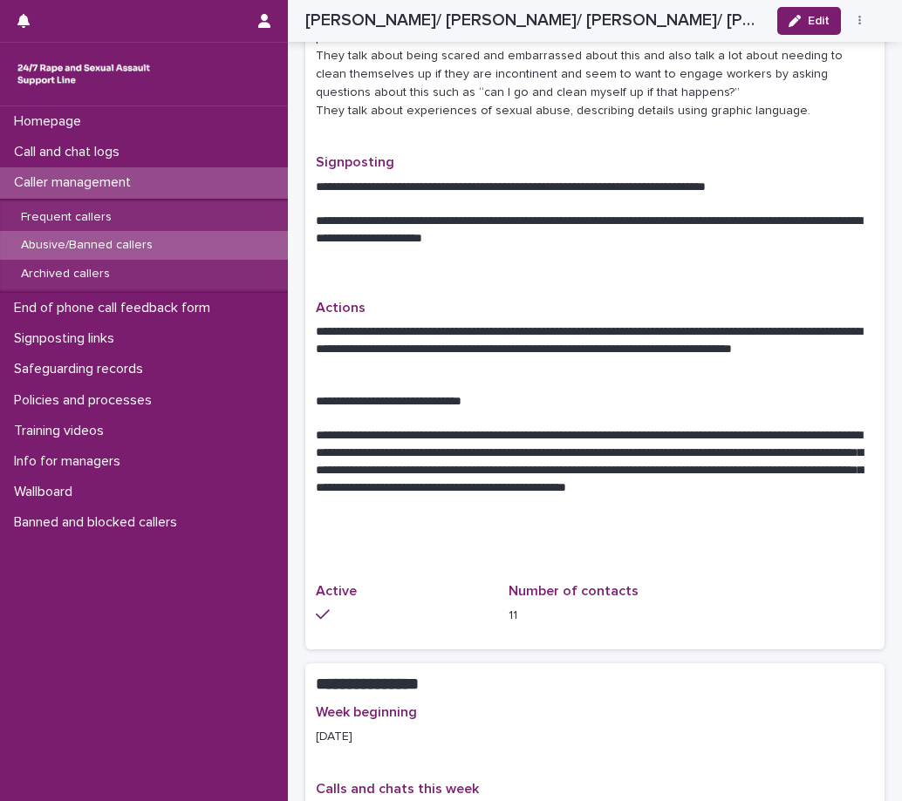
scroll to position [959, 0]
